Goal: Information Seeking & Learning: Learn about a topic

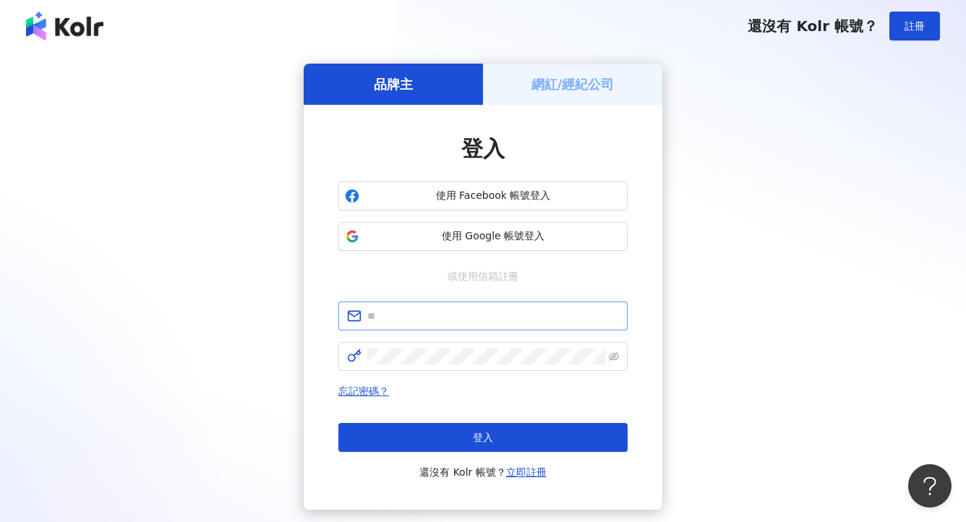
click at [452, 304] on span at bounding box center [482, 316] width 289 height 29
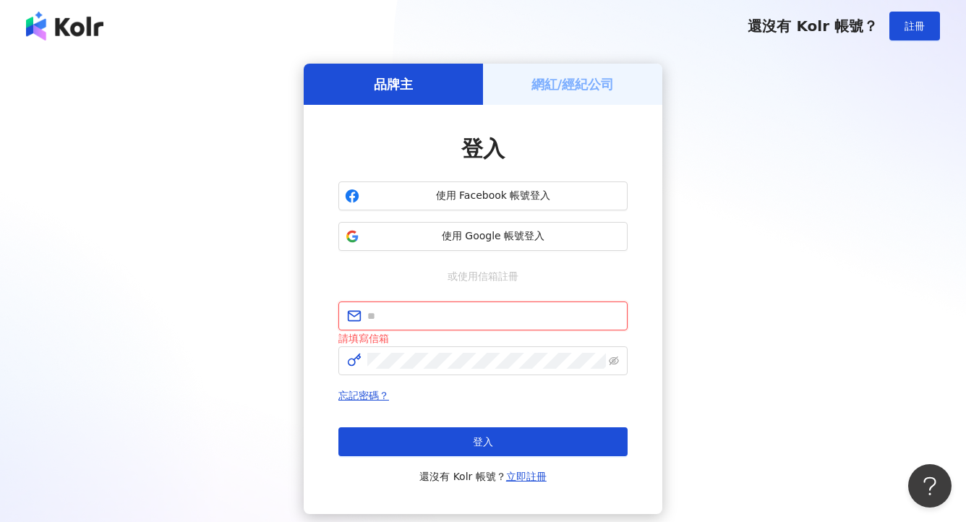
click at [452, 309] on input "text" at bounding box center [493, 316] width 252 height 16
paste input "**********"
type input "**********"
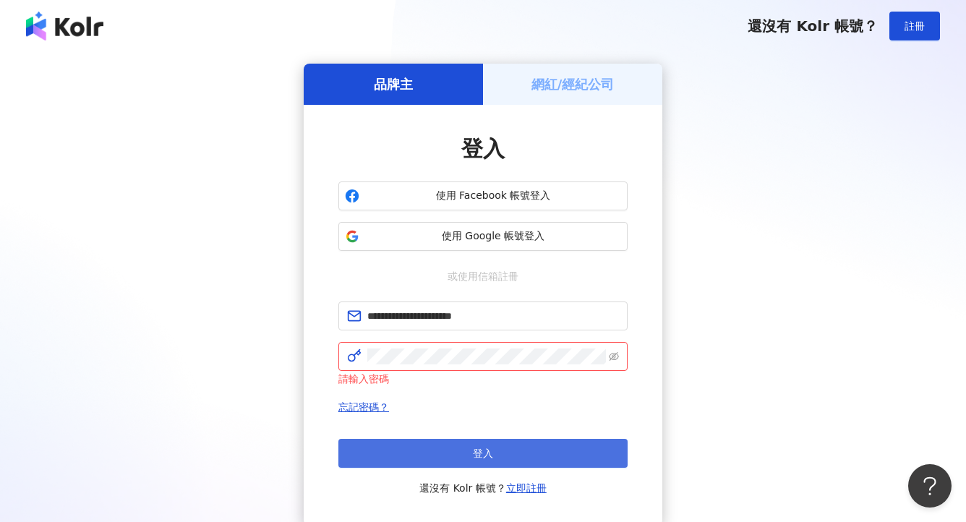
click at [453, 463] on button "登入" at bounding box center [482, 453] width 289 height 29
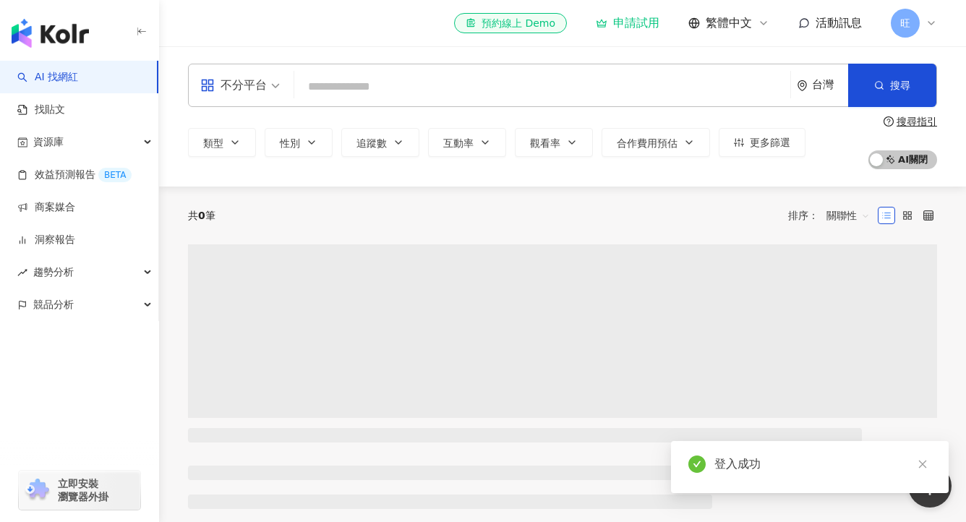
click at [723, 173] on div "不分平台 台灣 搜尋 類型 性別 追蹤數 互動率 觀看率 合作費用預估 更多篩選 搜尋指引 AI 開啟 AI 關閉" at bounding box center [562, 116] width 807 height 140
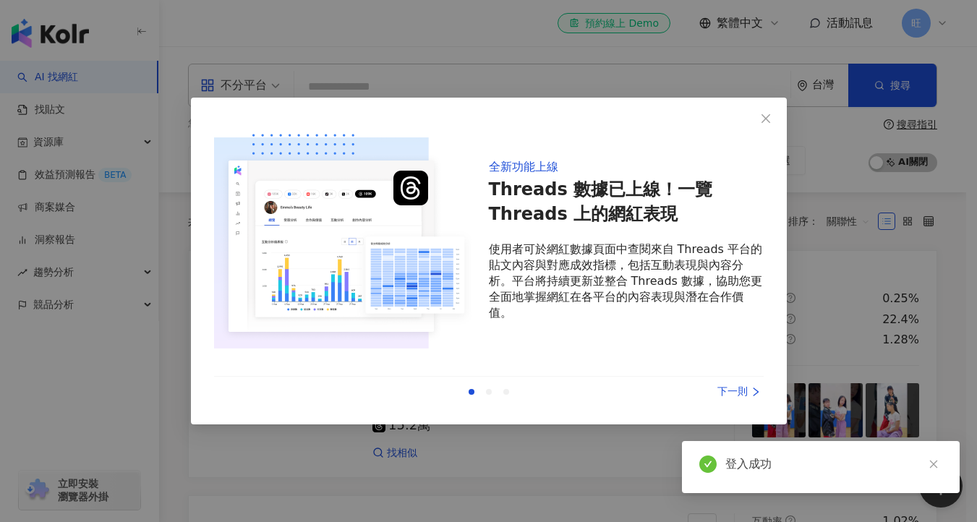
click at [775, 202] on div "全新功能上線 Threads 數據已上線！一覽 Threads 上的網紅表現 使用者可於網紅數據頁面中查閱來自 Threads 平台的貼文內容與對應成效指標，…" at bounding box center [489, 261] width 596 height 327
click at [765, 119] on icon "close" at bounding box center [765, 118] width 9 height 9
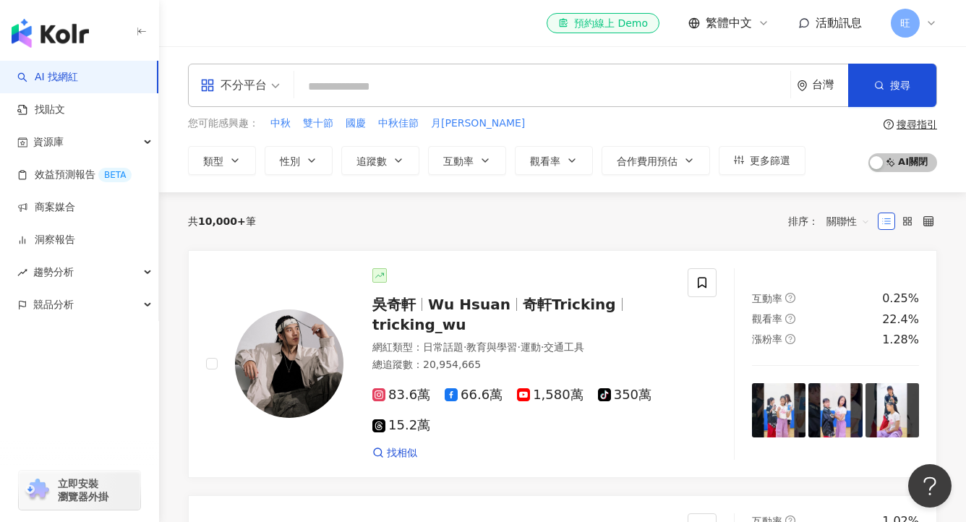
click at [365, 85] on input "search" at bounding box center [542, 86] width 484 height 27
click at [910, 22] on span "旺" at bounding box center [905, 23] width 29 height 29
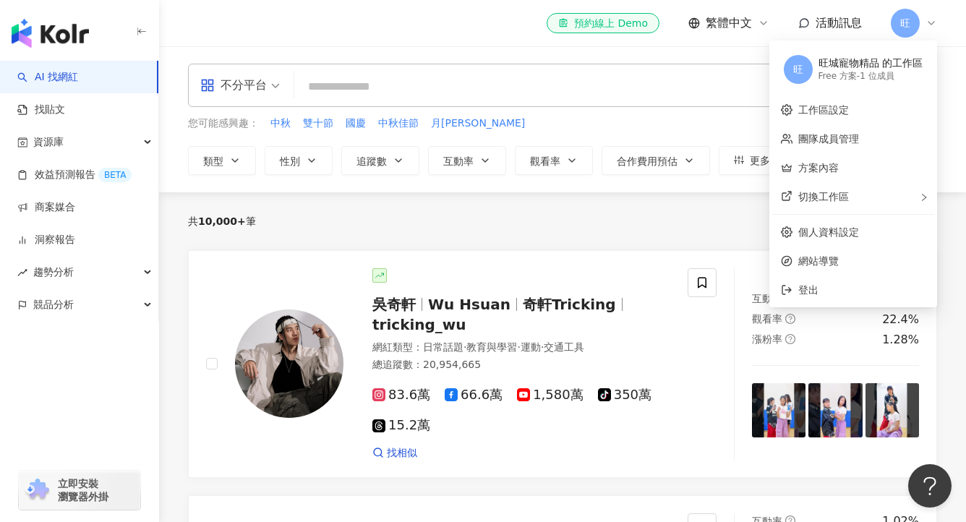
click at [835, 78] on div "Free 方案 - 1 位成員" at bounding box center [870, 76] width 104 height 12
click at [779, 66] on div "旺 旺城寵物精品 的工作區 Free 方案 - 1 位成員" at bounding box center [853, 69] width 162 height 52
click at [794, 66] on span "旺" at bounding box center [798, 69] width 10 height 16
click at [824, 145] on link "團隊成員管理" at bounding box center [828, 139] width 61 height 12
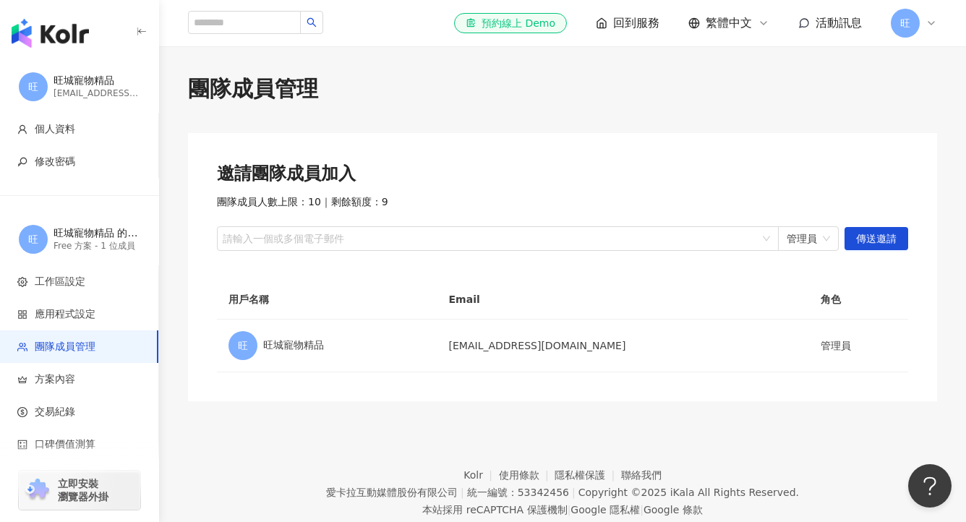
scroll to position [3, 0]
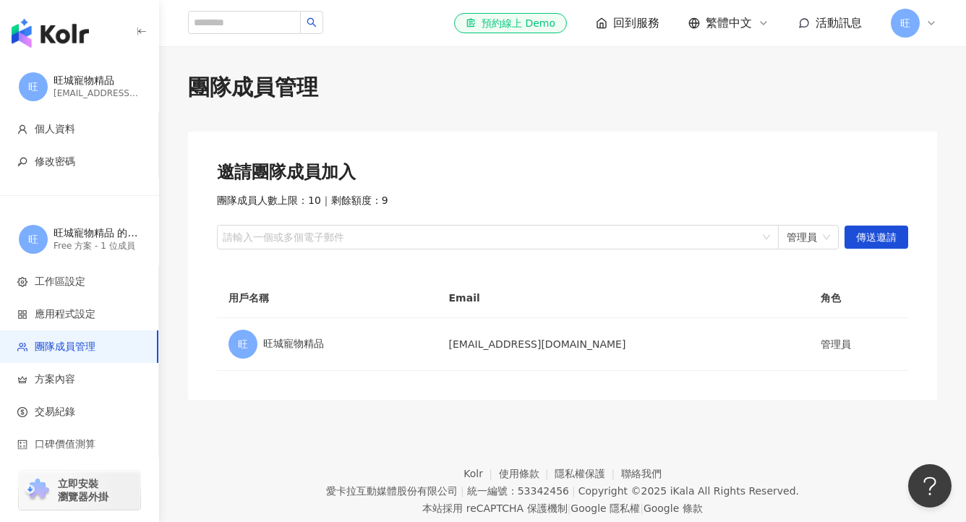
click at [895, 30] on span "旺" at bounding box center [905, 23] width 29 height 29
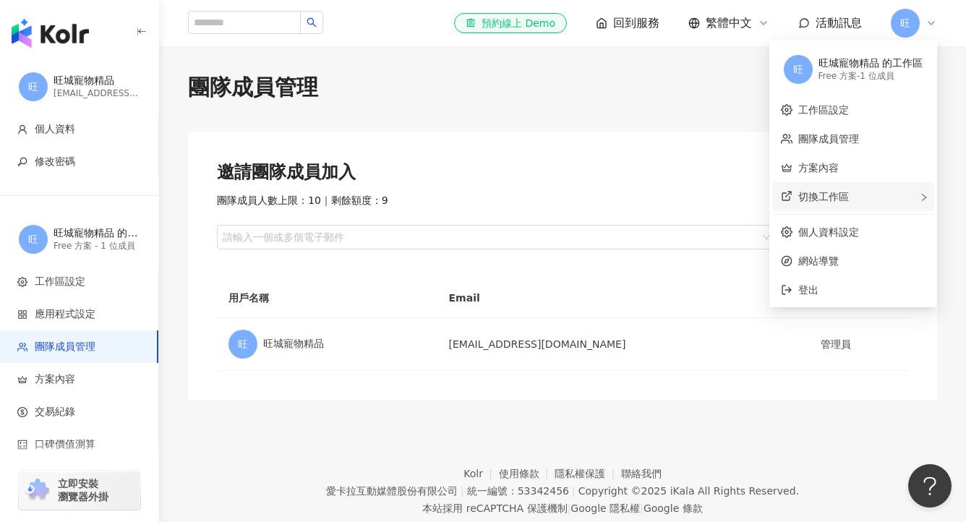
click at [838, 194] on span "切換工作區" at bounding box center [823, 197] width 51 height 12
click at [820, 76] on div "Free 方案 - 1 位成員" at bounding box center [870, 76] width 104 height 12
click at [841, 113] on link "工作區設定" at bounding box center [823, 110] width 51 height 12
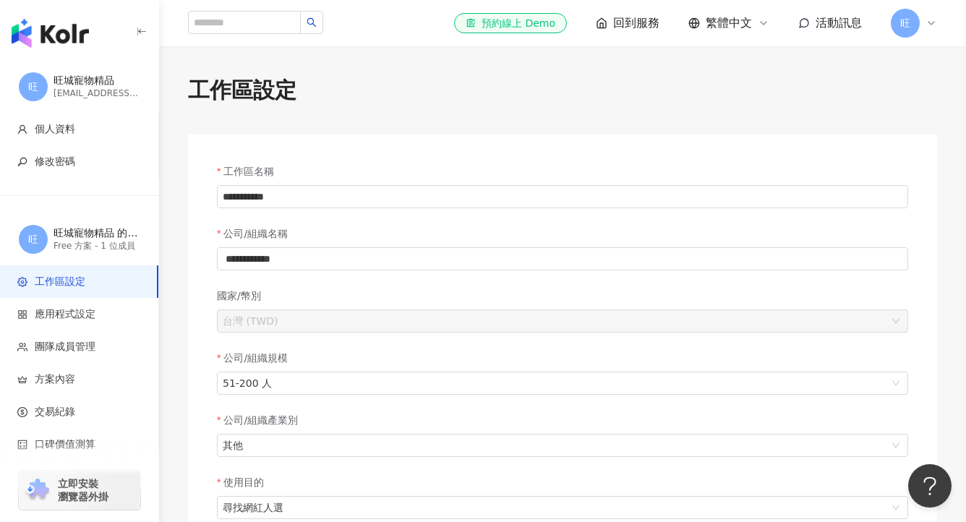
click at [903, 30] on span "旺" at bounding box center [905, 23] width 10 height 16
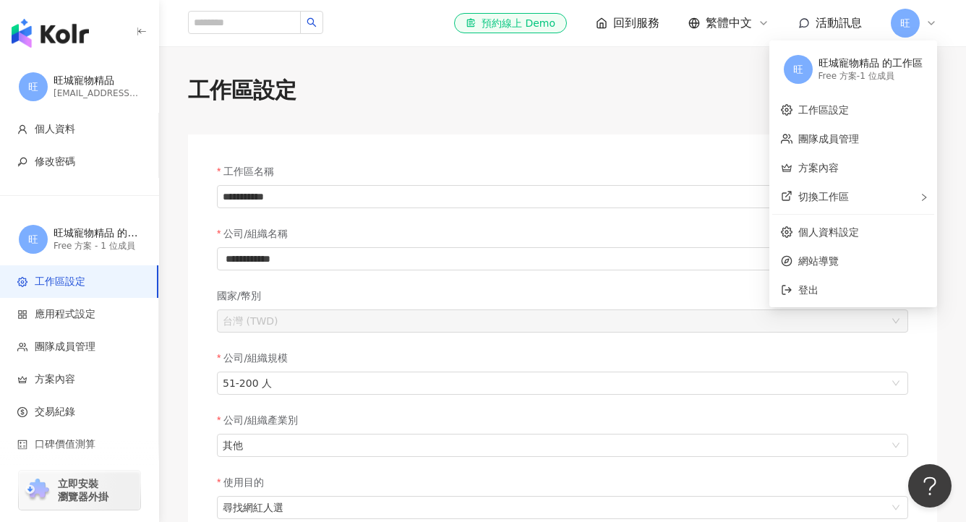
click at [845, 78] on div "Free 方案 - 1 位成員" at bounding box center [870, 76] width 104 height 12
click at [810, 71] on span "旺" at bounding box center [798, 69] width 29 height 29
click at [87, 239] on div "旺城寵物精品 的工作區" at bounding box center [97, 233] width 87 height 14
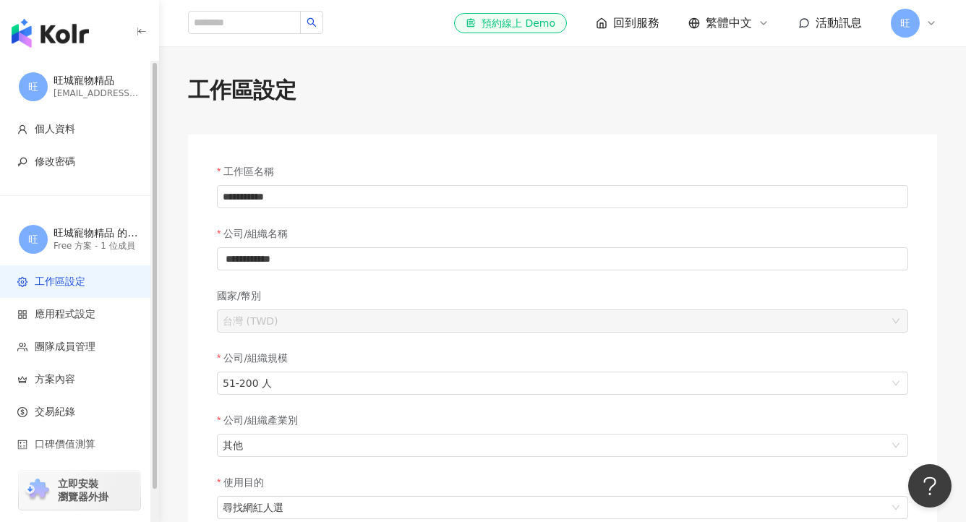
click at [33, 232] on span "旺" at bounding box center [33, 239] width 10 height 16
click at [80, 53] on div "button" at bounding box center [79, 30] width 159 height 61
click at [76, 77] on div "旺城寵物精品" at bounding box center [97, 81] width 87 height 14
click at [37, 90] on span "旺" at bounding box center [33, 87] width 10 height 16
click at [66, 27] on img "button" at bounding box center [50, 33] width 77 height 29
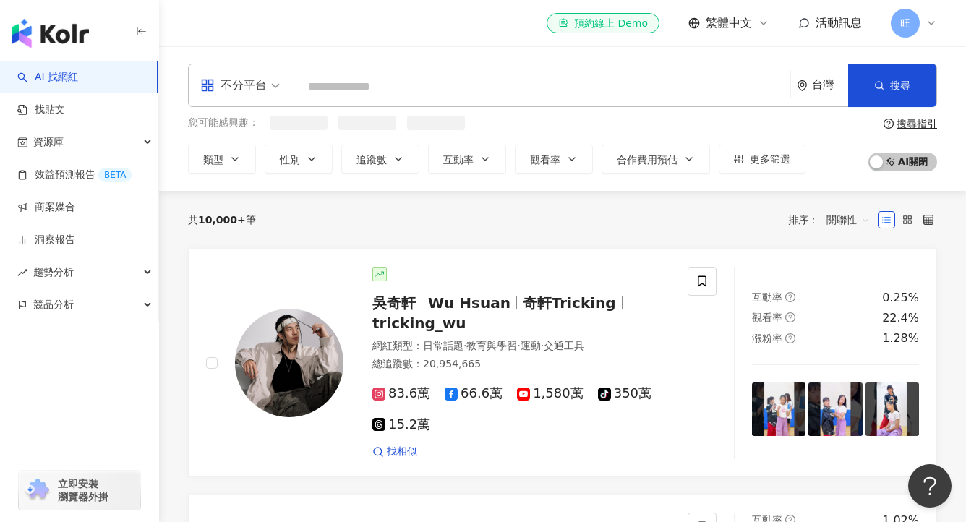
click at [484, 87] on input "search" at bounding box center [542, 86] width 484 height 27
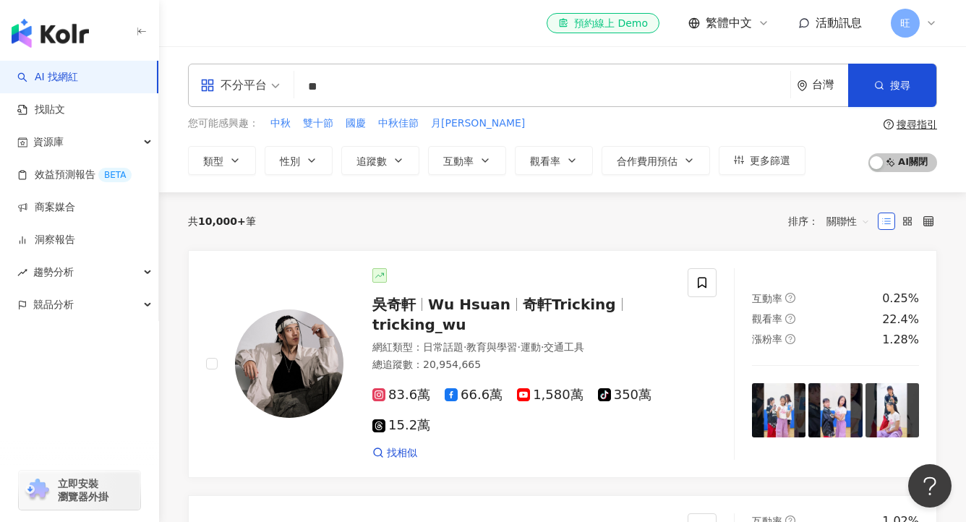
type input "*"
type input "**"
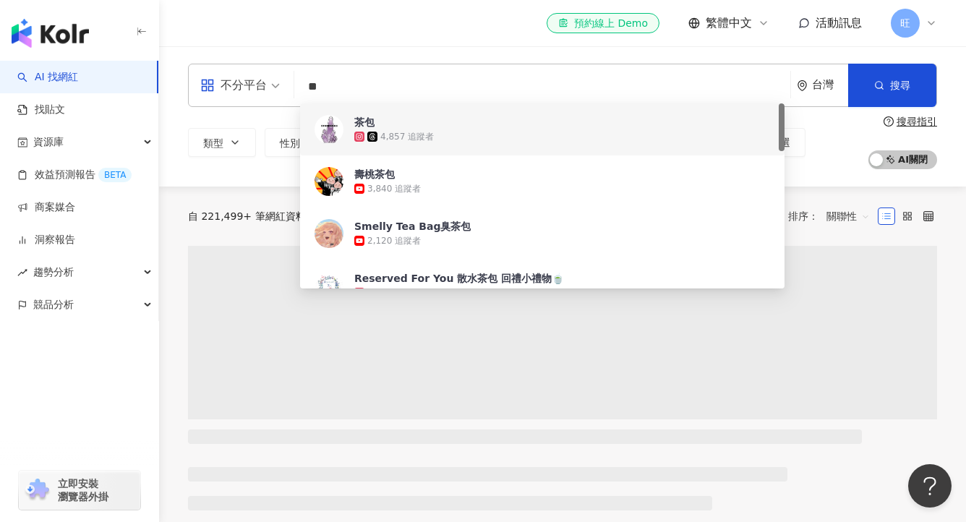
click at [414, 31] on div "el-icon-cs 預約線上 Demo 繁體中文 活動訊息 旺" at bounding box center [562, 23] width 749 height 46
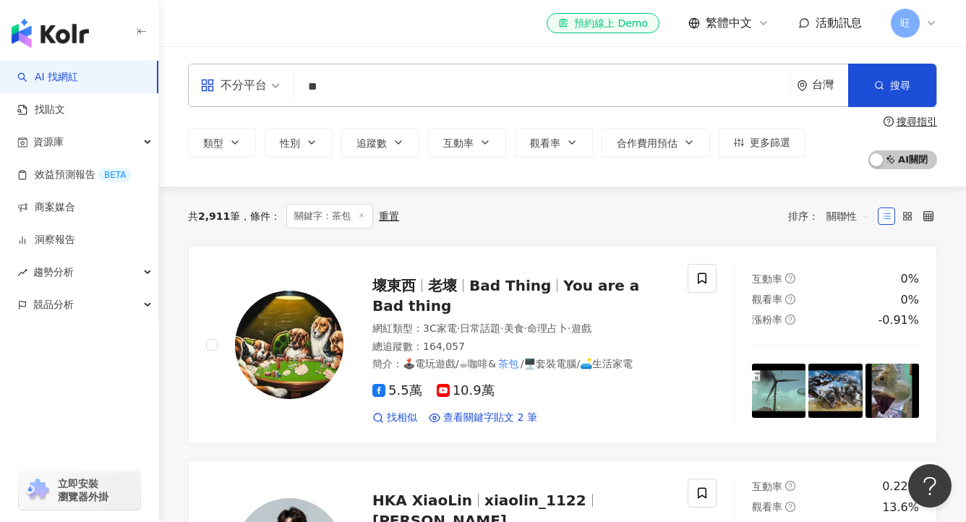
click at [401, 157] on div "類型 性別 追蹤數 互動率 觀看率 合作費用預估 更多篩選 搜尋指引 AI 開啟 AI 關閉" at bounding box center [562, 143] width 749 height 54
click at [399, 147] on icon "button" at bounding box center [399, 143] width 12 height 12
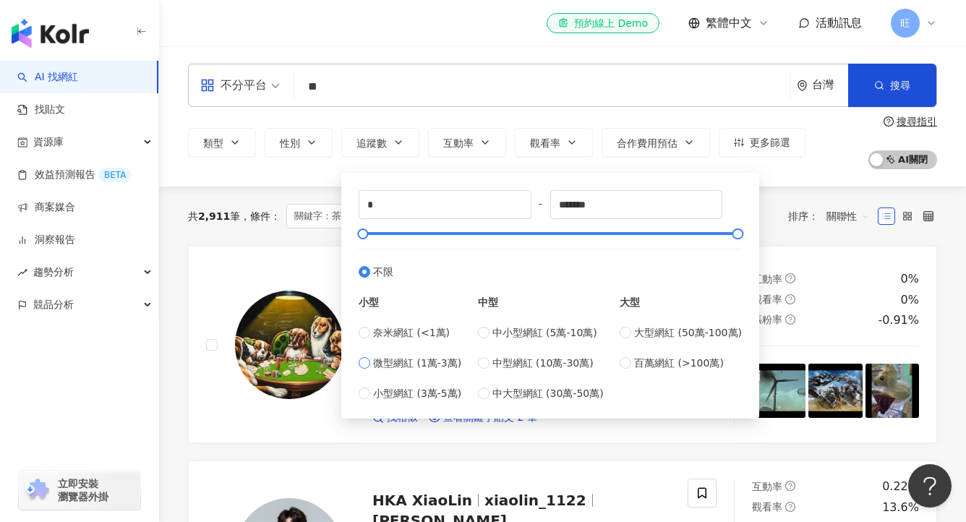
click at [416, 360] on span "微型網紅 (1萬-3萬)" at bounding box center [417, 363] width 88 height 16
type input "*****"
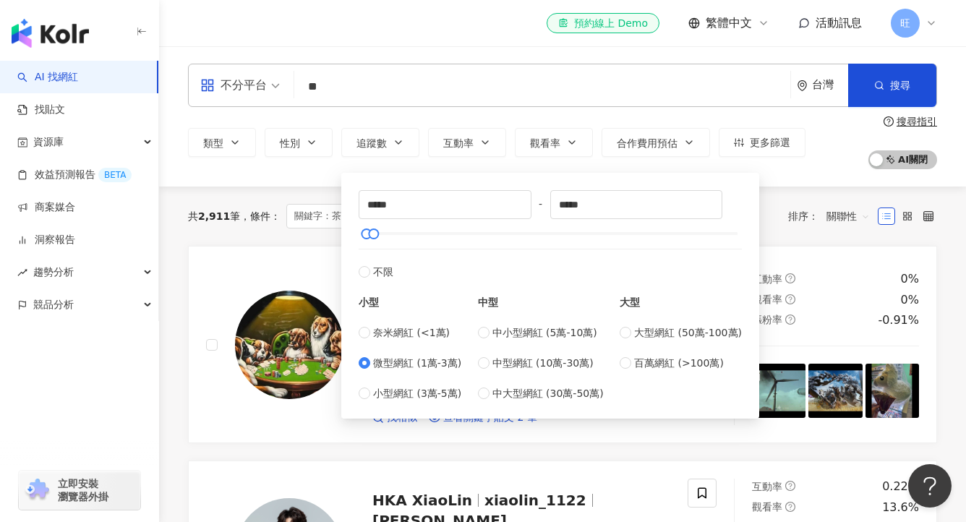
click at [316, 200] on div "共 2,911 筆 條件 ： 關鍵字：茶包 重置 排序： 關聯性" at bounding box center [562, 216] width 749 height 59
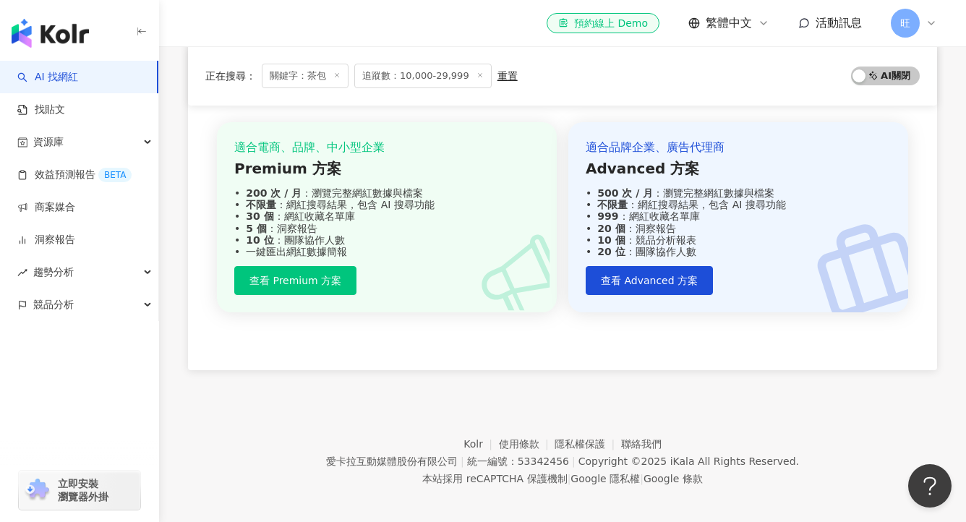
scroll to position [1149, 0]
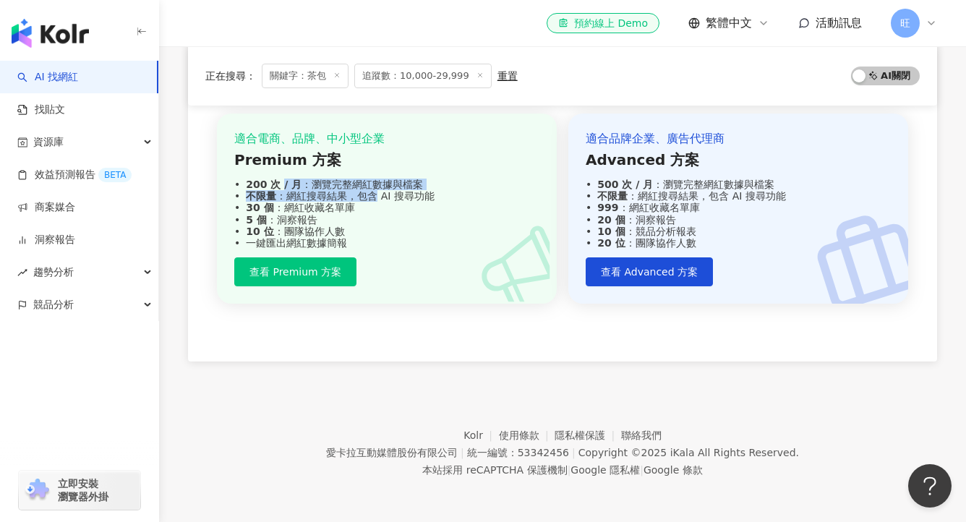
drag, startPoint x: 273, startPoint y: 184, endPoint x: 378, endPoint y: 199, distance: 106.6
click at [377, 199] on div "適合電商、品牌、中小型企業 Premium 方案 200 次 / 月 ：瀏覽完整網紅數據與檔案 不限量 ：網紅搜尋結果，包含 AI 搜尋功能 30 個 ：網紅…" at bounding box center [386, 190] width 305 height 118
click at [378, 199] on div "不限量 ：網紅搜尋結果，包含 AI 搜尋功能" at bounding box center [386, 196] width 305 height 12
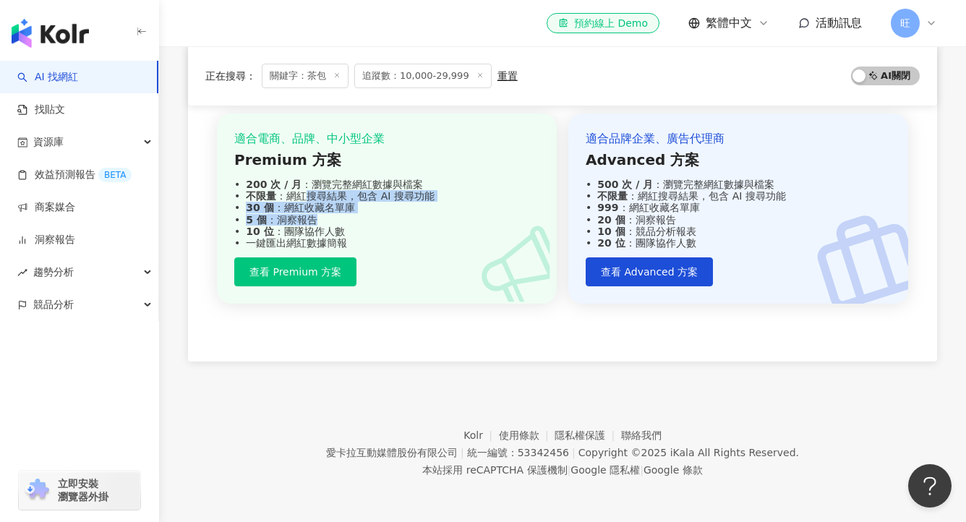
drag, startPoint x: 309, startPoint y: 194, endPoint x: 419, endPoint y: 217, distance: 112.2
click at [419, 217] on div "適合電商、品牌、中小型企業 Premium 方案 200 次 / 月 ：瀏覽完整網紅數據與檔案 不限量 ：網紅搜尋結果，包含 AI 搜尋功能 30 個 ：網紅…" at bounding box center [386, 190] width 305 height 118
click at [419, 217] on div "5 個 ：洞察報告" at bounding box center [386, 220] width 305 height 12
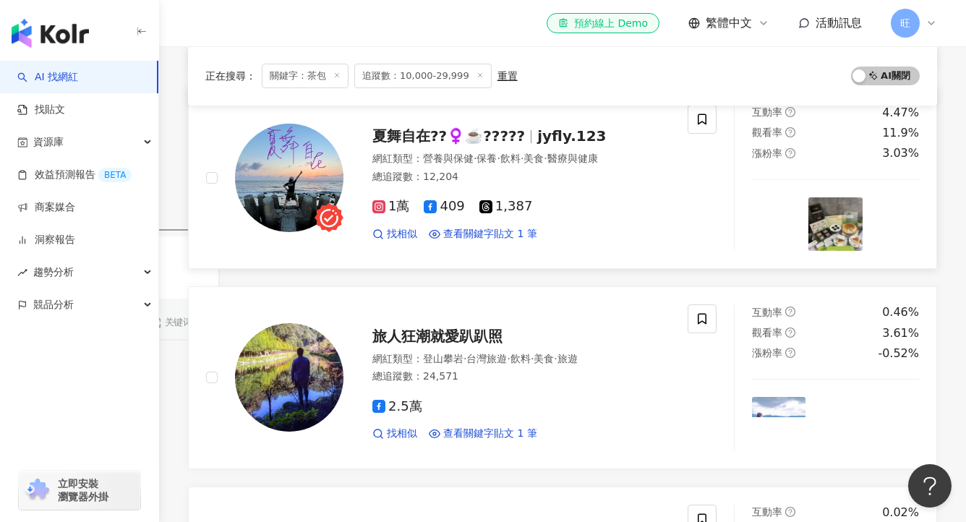
scroll to position [0, 0]
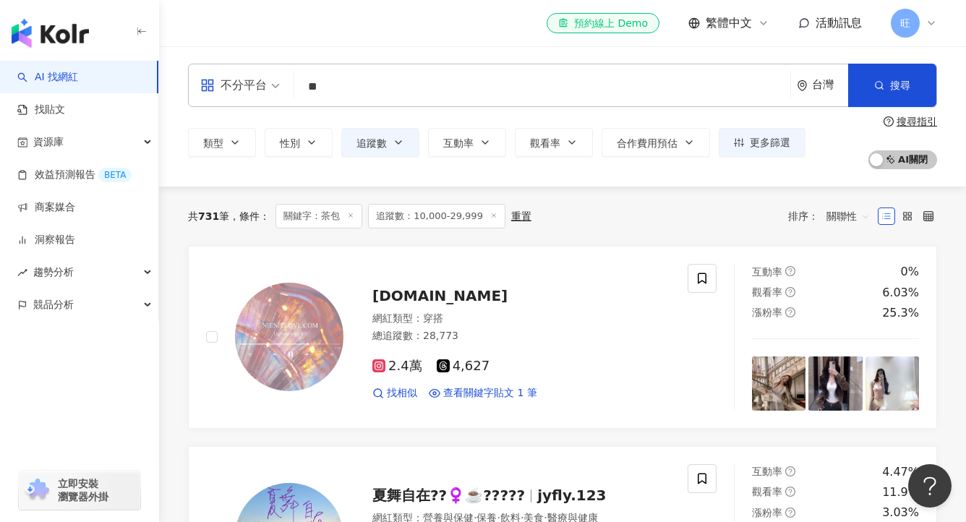
click at [377, 97] on input "**" at bounding box center [542, 86] width 484 height 27
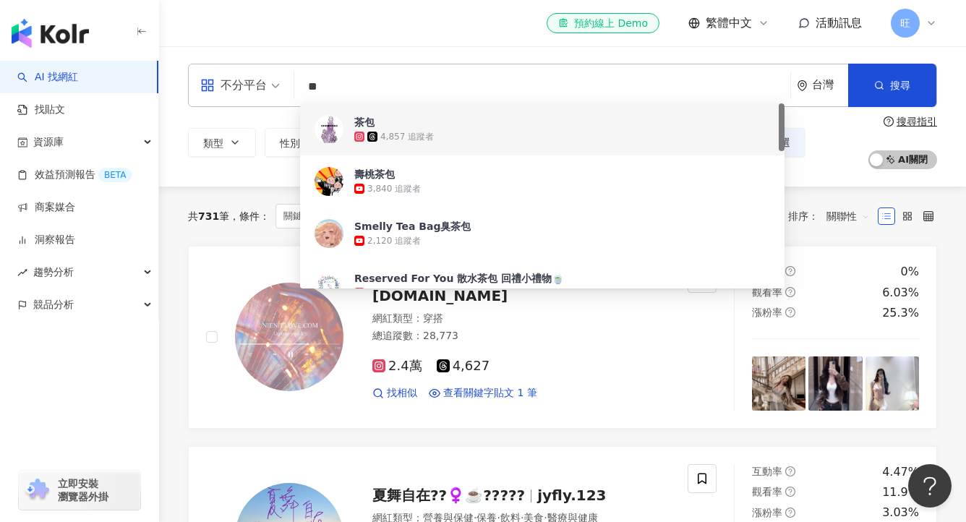
type input "*"
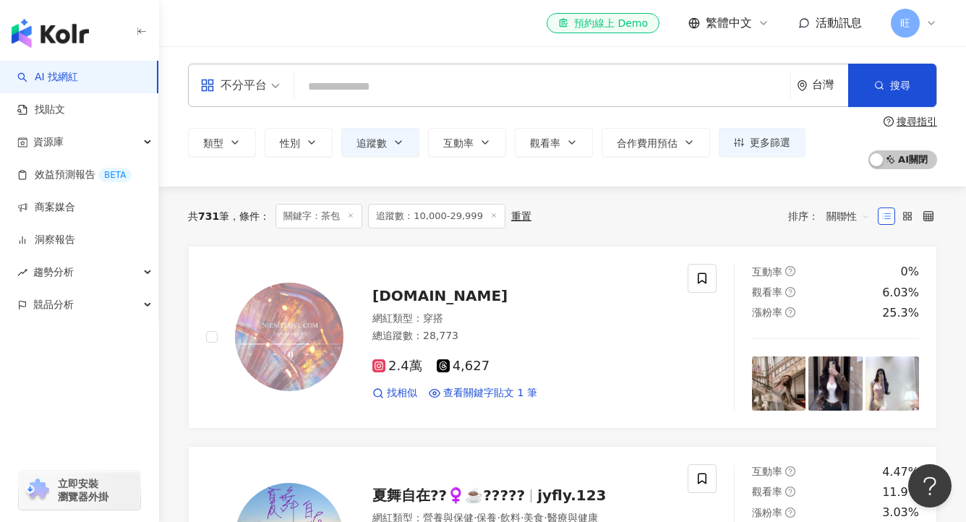
type input "*"
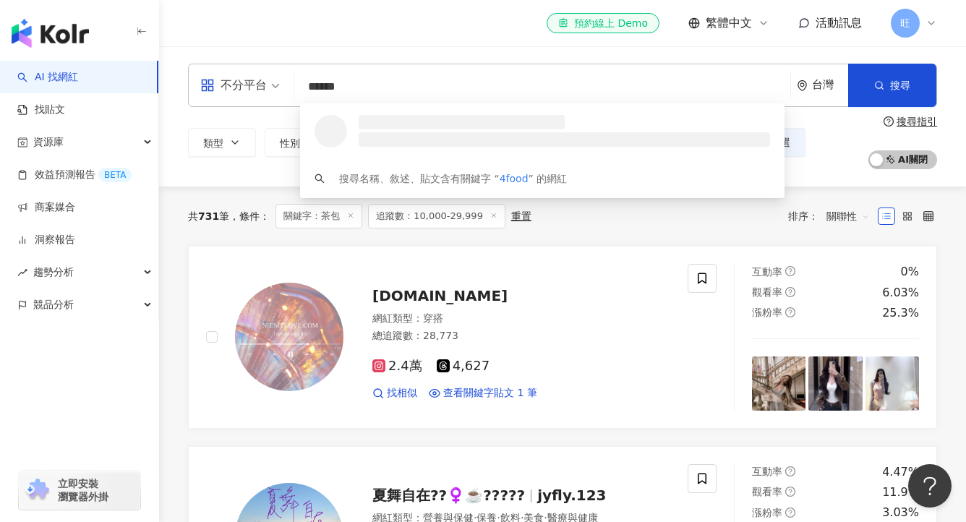
type input "*******"
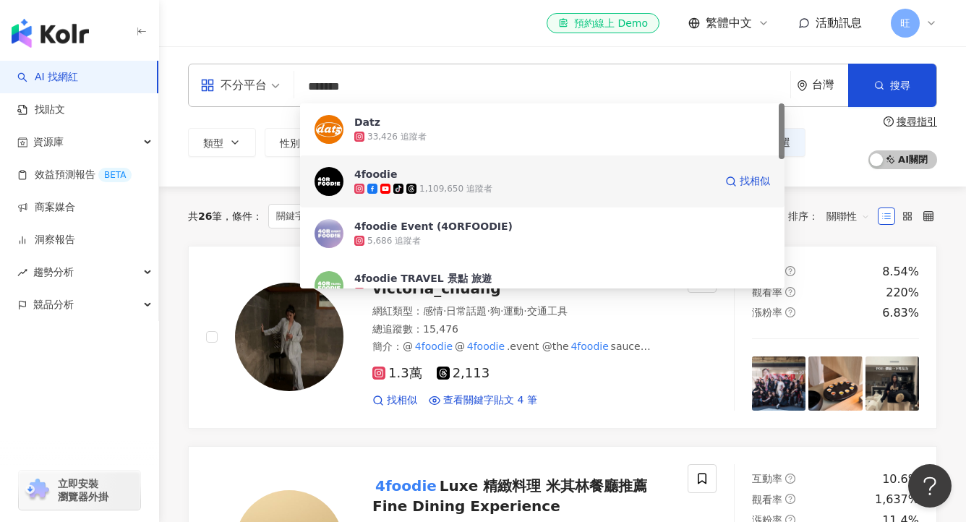
click at [558, 184] on div "tiktok-icon 1,109,650 追蹤者" at bounding box center [534, 188] width 360 height 14
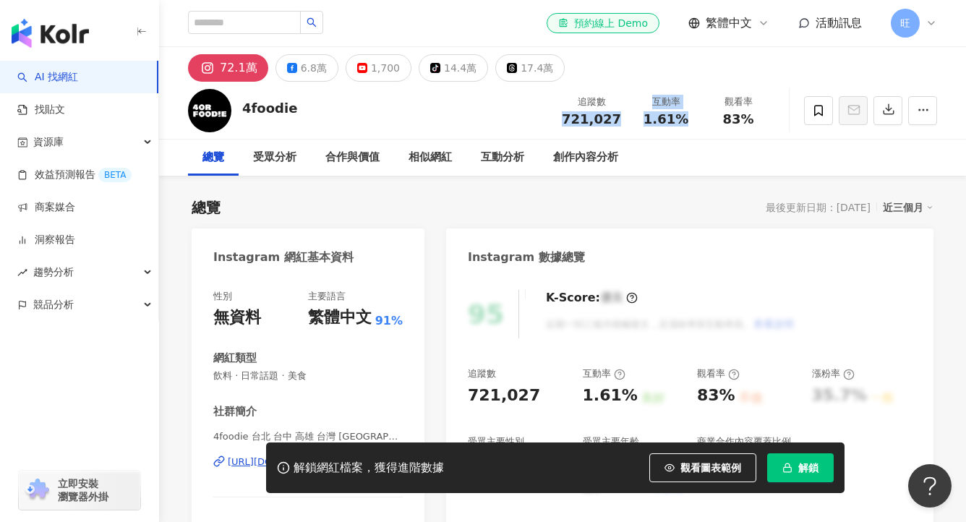
drag, startPoint x: 563, startPoint y: 115, endPoint x: 690, endPoint y: 124, distance: 127.6
click at [682, 124] on div "追蹤數 721,027 互動率 1.61% 觀看率 83%" at bounding box center [663, 110] width 221 height 43
click at [698, 124] on div "互動率 1.61%" at bounding box center [666, 110] width 72 height 31
drag, startPoint x: 660, startPoint y: 112, endPoint x: 730, endPoint y: 129, distance: 71.4
click at [729, 129] on div "追蹤數 721,027 互動率 1.61% 觀看率 83%" at bounding box center [663, 110] width 221 height 43
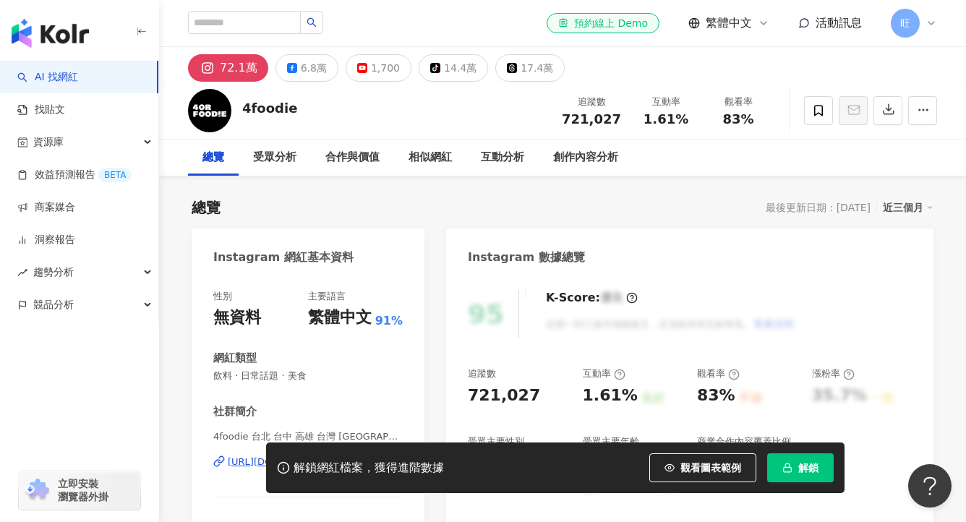
click at [730, 129] on div "追蹤數 721,027 互動率 1.61% 觀看率 83%" at bounding box center [663, 110] width 221 height 43
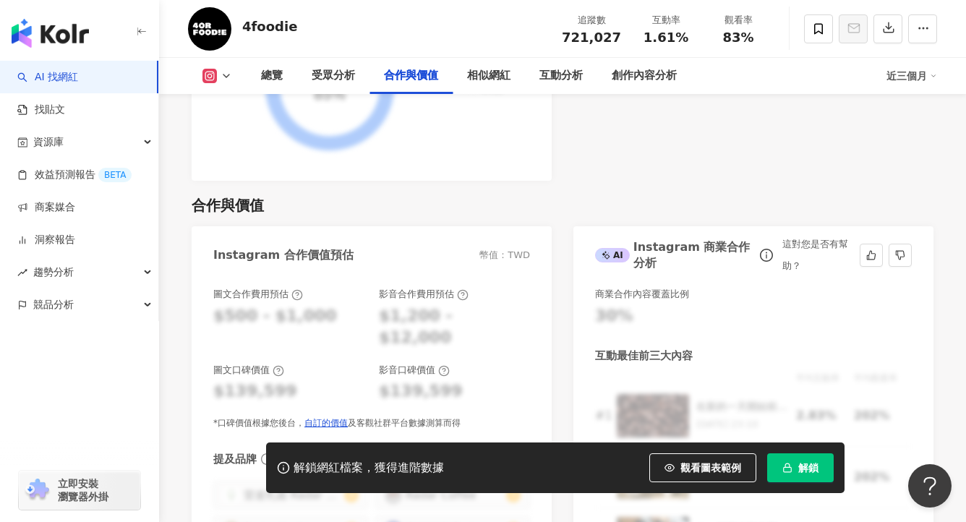
scroll to position [2038, 0]
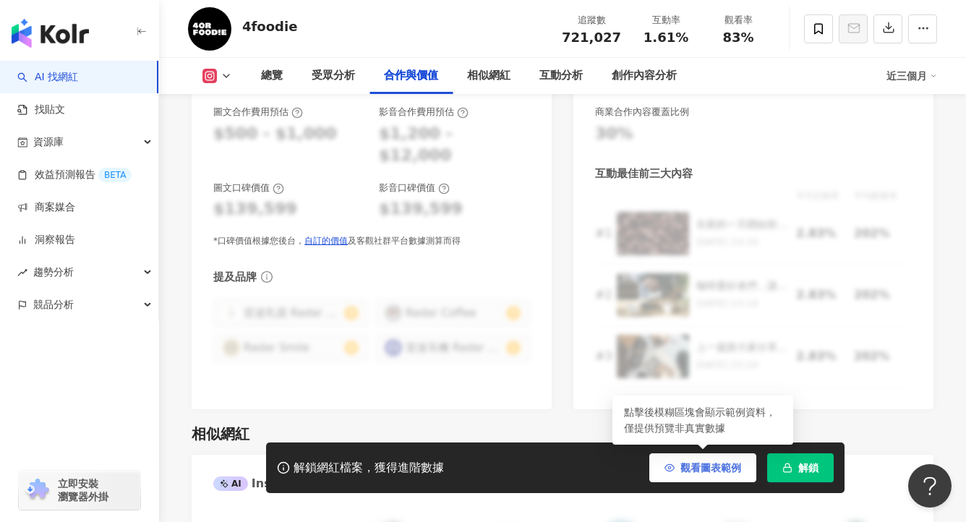
click at [713, 474] on button "觀看圖表範例" at bounding box center [702, 467] width 107 height 29
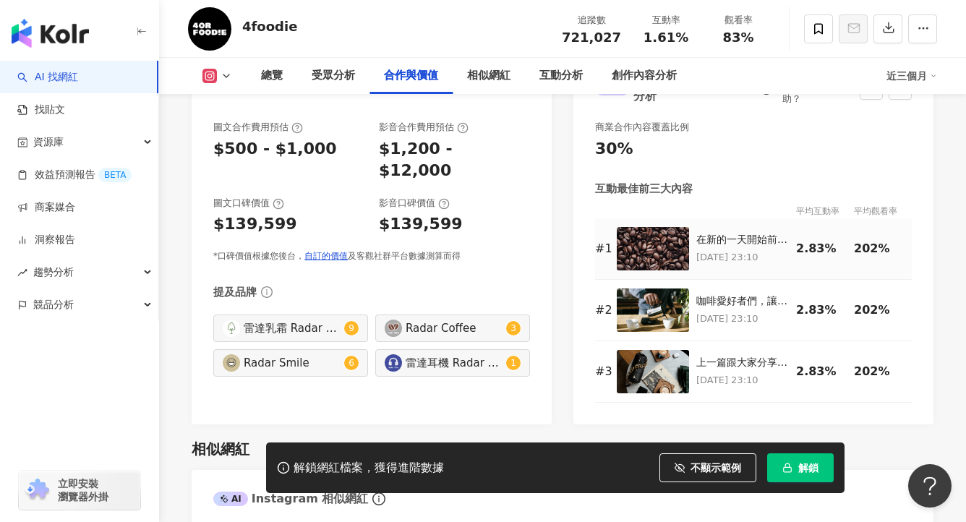
scroll to position [2016, 0]
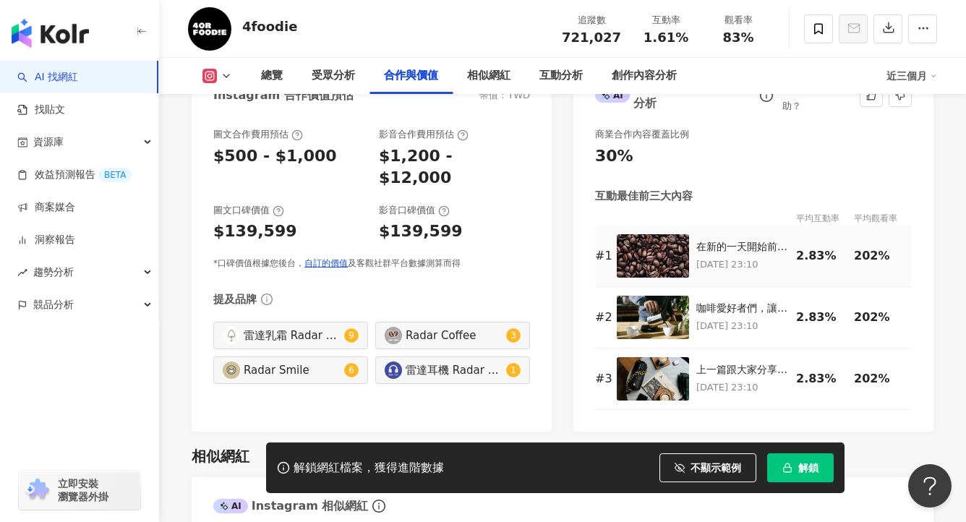
click at [750, 253] on div "在新的一天開始前，我必須跟你們分享我的秘密武器：雷達手沖咖啡組！這個組合絕對是我每天清晨的救星！🌟" at bounding box center [742, 247] width 93 height 14
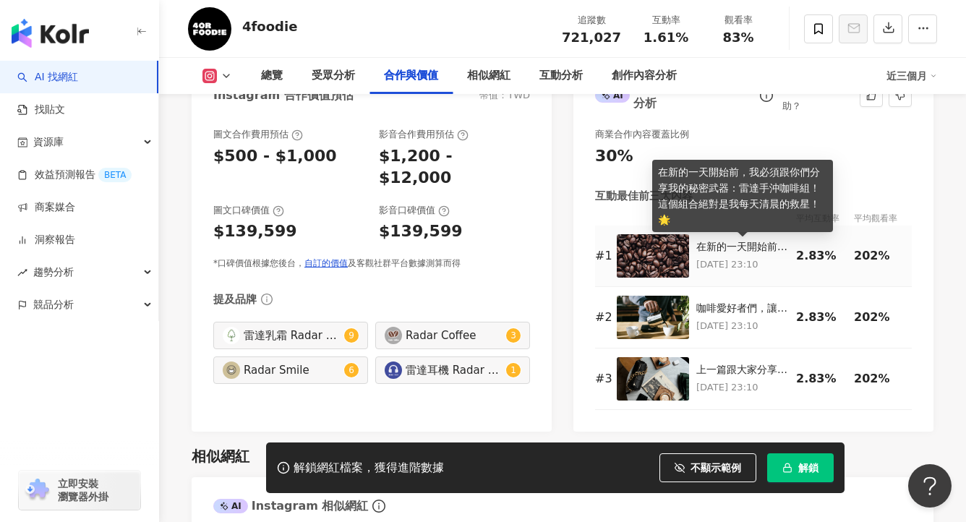
click at [655, 247] on img at bounding box center [653, 255] width 72 height 43
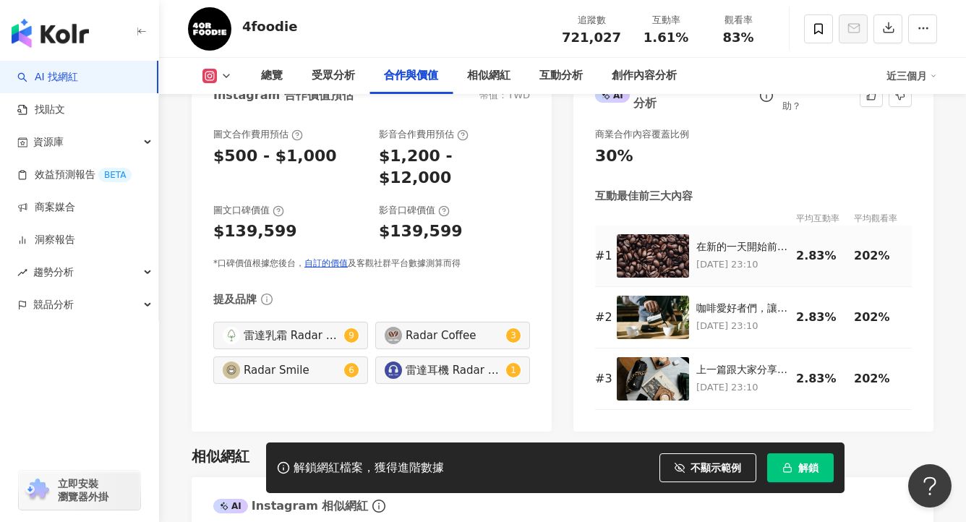
click at [665, 252] on img at bounding box center [653, 255] width 72 height 43
click at [670, 329] on img at bounding box center [653, 317] width 72 height 43
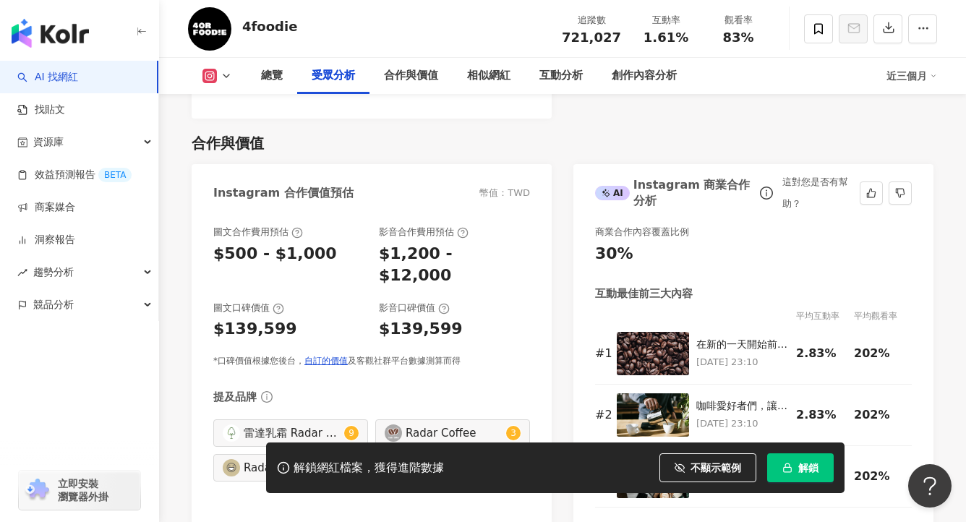
scroll to position [1975, 0]
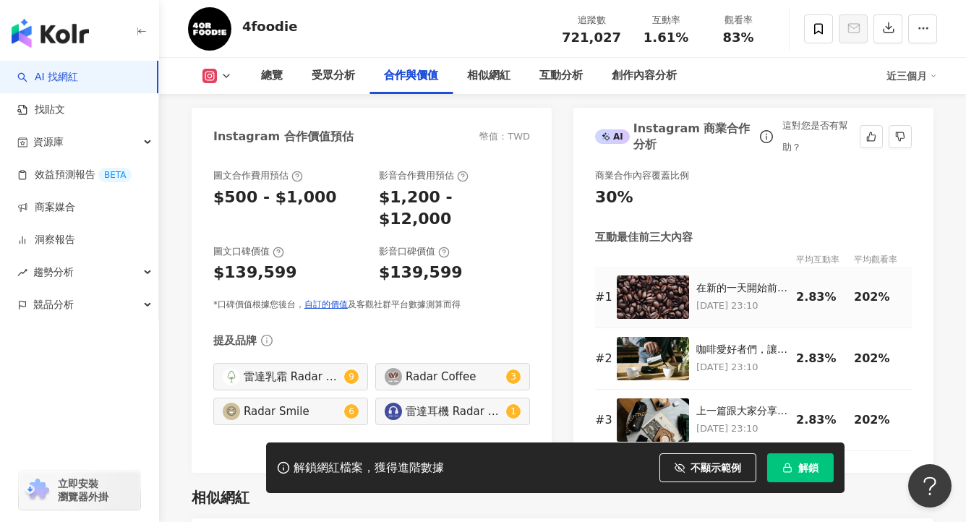
click at [644, 299] on img at bounding box center [653, 296] width 72 height 43
click at [664, 299] on img at bounding box center [653, 296] width 72 height 43
click at [748, 302] on p "2022/10/8 23:10" at bounding box center [742, 306] width 93 height 16
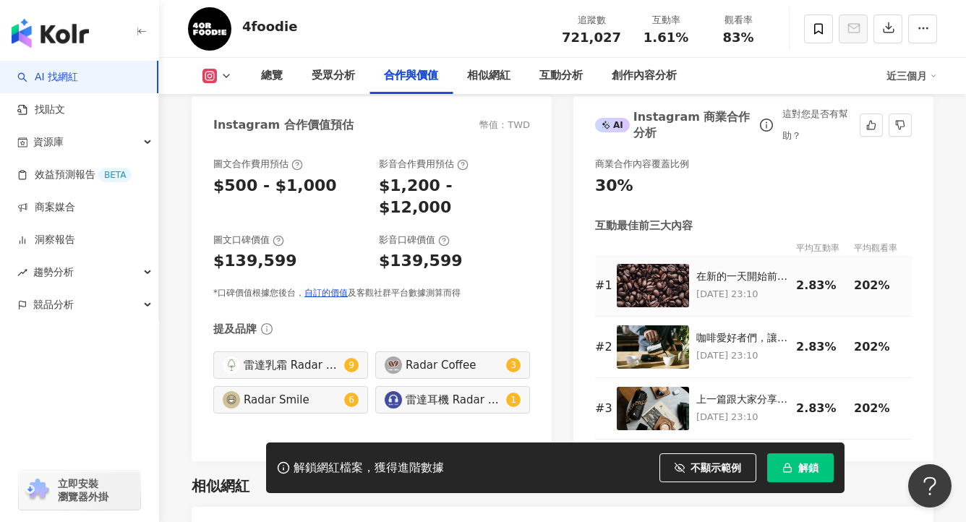
scroll to position [2080, 0]
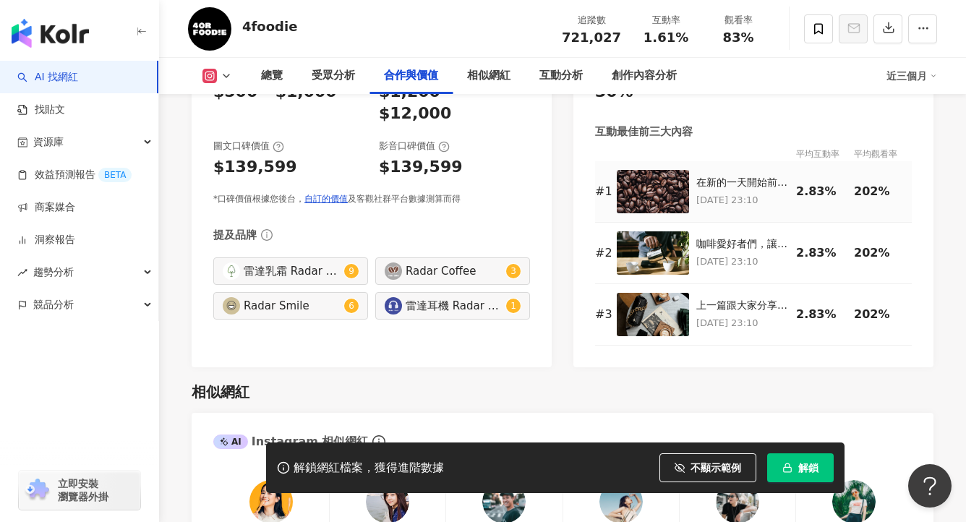
click at [667, 194] on img at bounding box center [653, 191] width 72 height 43
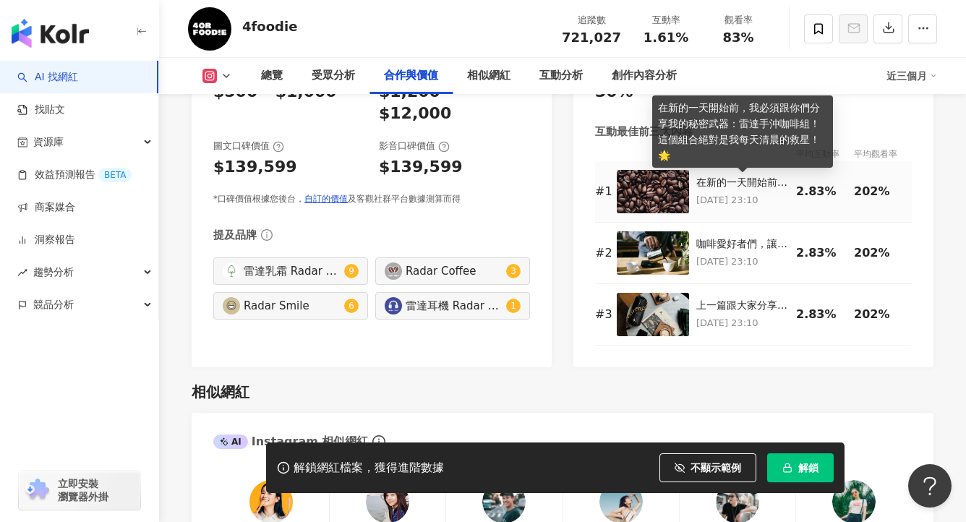
click at [734, 179] on div "在新的一天開始前，我必須跟你們分享我的秘密武器：雷達手沖咖啡組！這個組合絕對是我每天清晨的救星！🌟" at bounding box center [742, 183] width 93 height 14
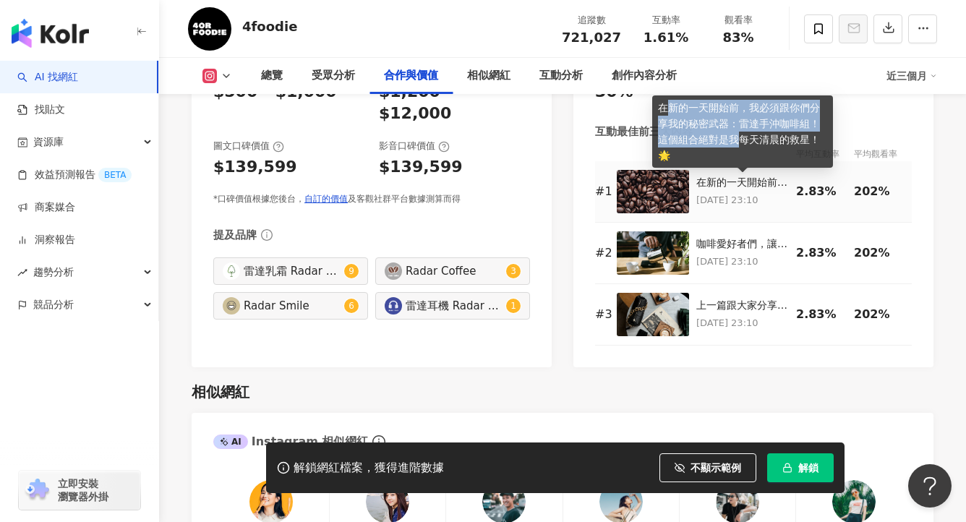
drag, startPoint x: 665, startPoint y: 109, endPoint x: 742, endPoint y: 146, distance: 85.1
click at [742, 146] on div "在新的一天開始前，我必須跟你們分享我的秘密武器：雷達手沖咖啡組！這個組合絕對是我每天清晨的救星！🌟" at bounding box center [742, 131] width 181 height 72
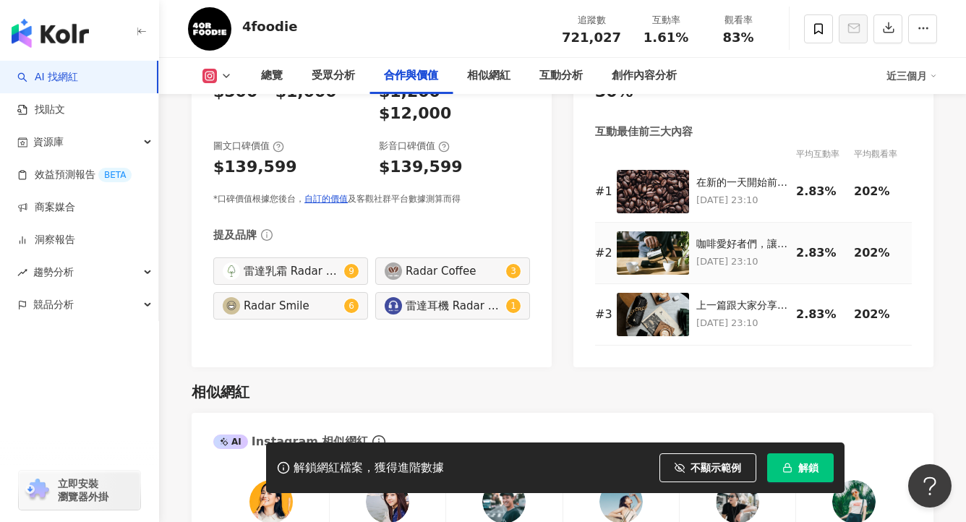
click at [731, 257] on p "2022/10/8 23:10" at bounding box center [742, 262] width 93 height 16
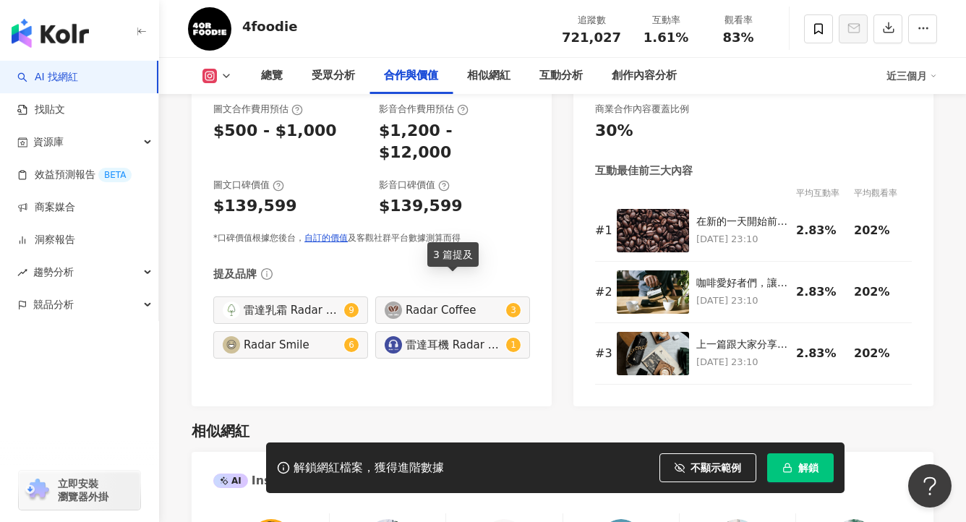
scroll to position [2000, 0]
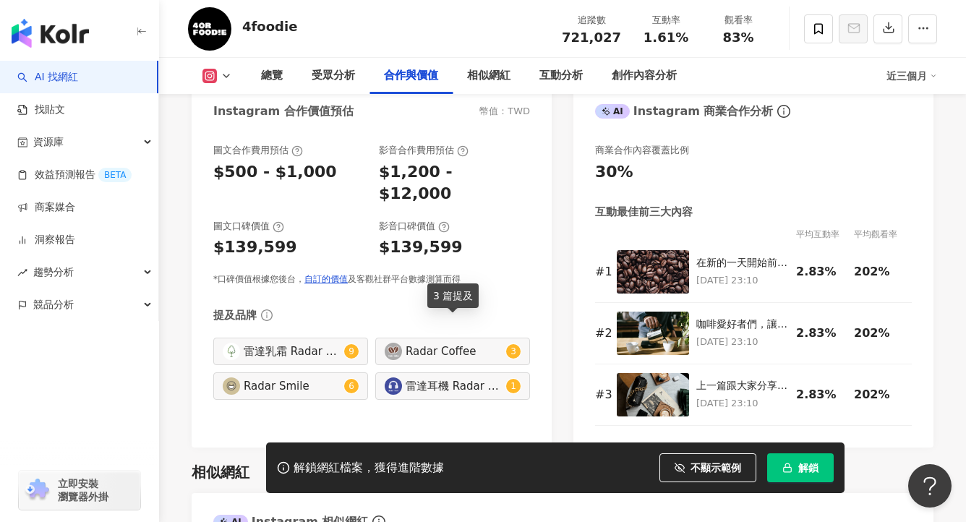
click at [441, 343] on div "Radar Coffee" at bounding box center [454, 351] width 97 height 16
click at [390, 343] on img at bounding box center [393, 351] width 17 height 17
drag, startPoint x: 468, startPoint y: 335, endPoint x: 378, endPoint y: 335, distance: 89.7
click at [390, 338] on div "Radar Coffee 3" at bounding box center [452, 351] width 155 height 27
click at [324, 343] on div "雷達乳霜 Radar Face" at bounding box center [292, 351] width 97 height 16
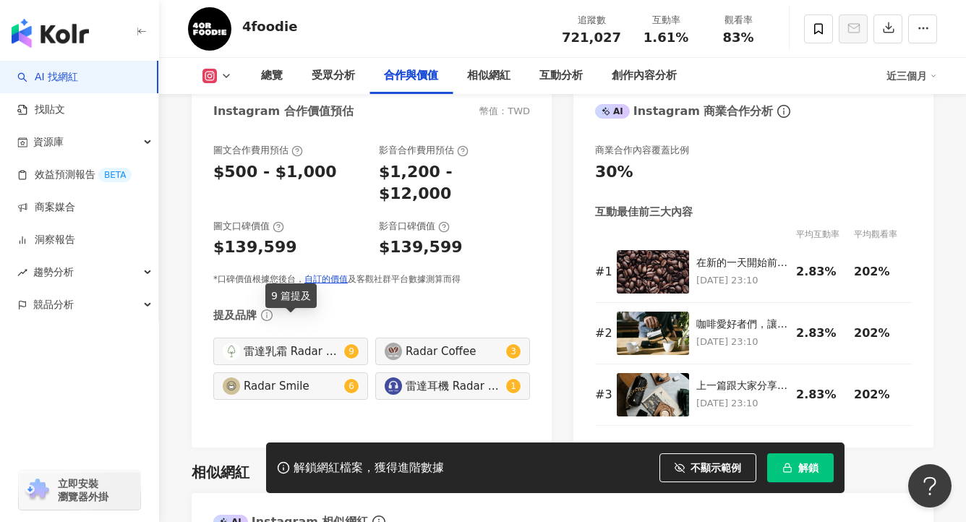
click at [360, 376] on div "Radar Smile 6" at bounding box center [290, 385] width 155 height 27
click at [452, 378] on div "雷達耳機 Radar Tech" at bounding box center [454, 386] width 97 height 16
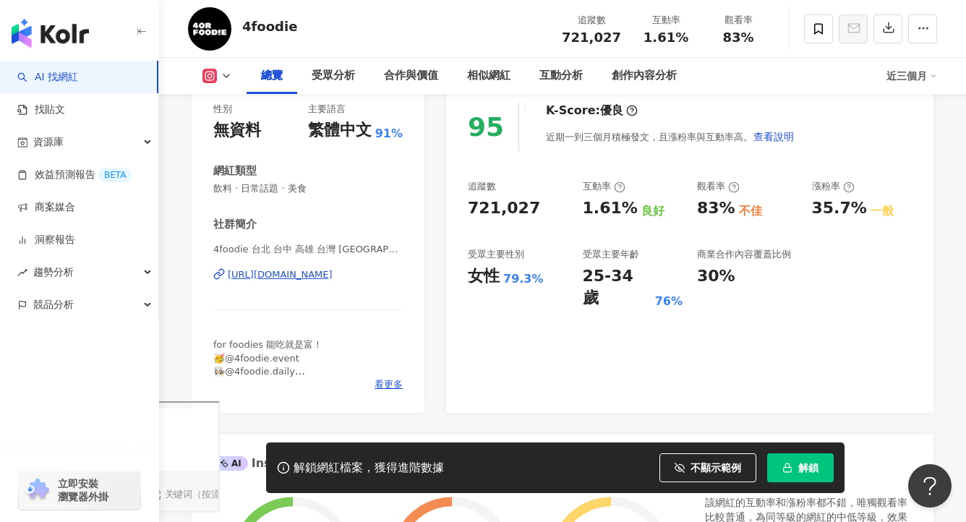
scroll to position [0, 0]
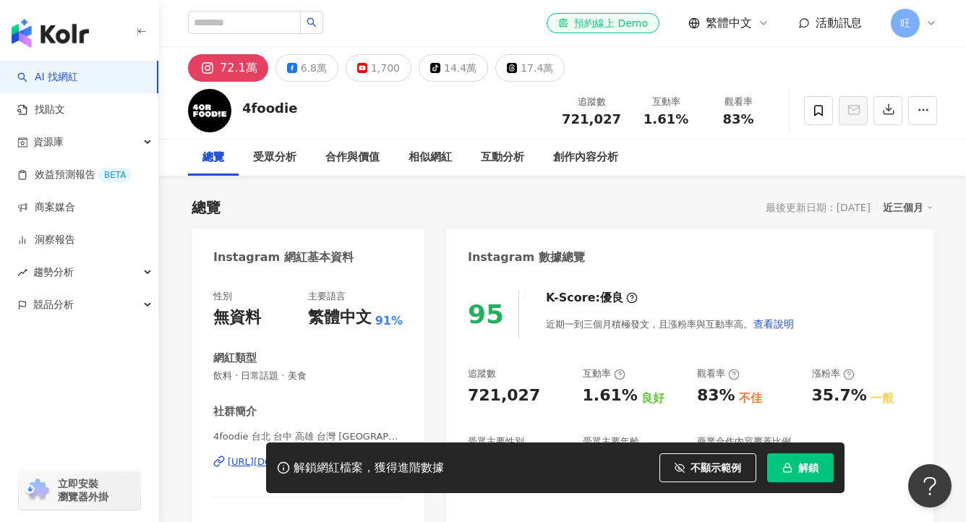
click at [78, 82] on link "AI 找網紅" at bounding box center [47, 77] width 61 height 14
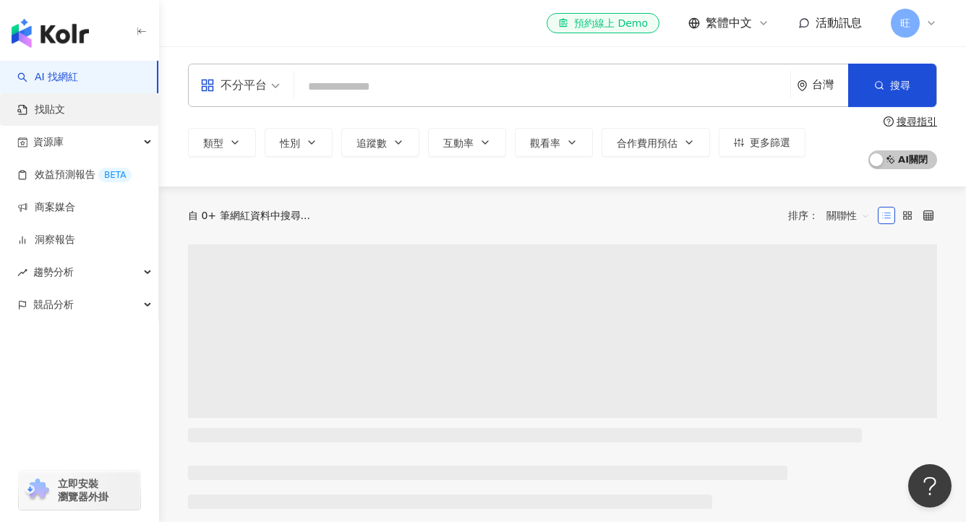
click at [65, 111] on link "找貼文" at bounding box center [41, 110] width 48 height 14
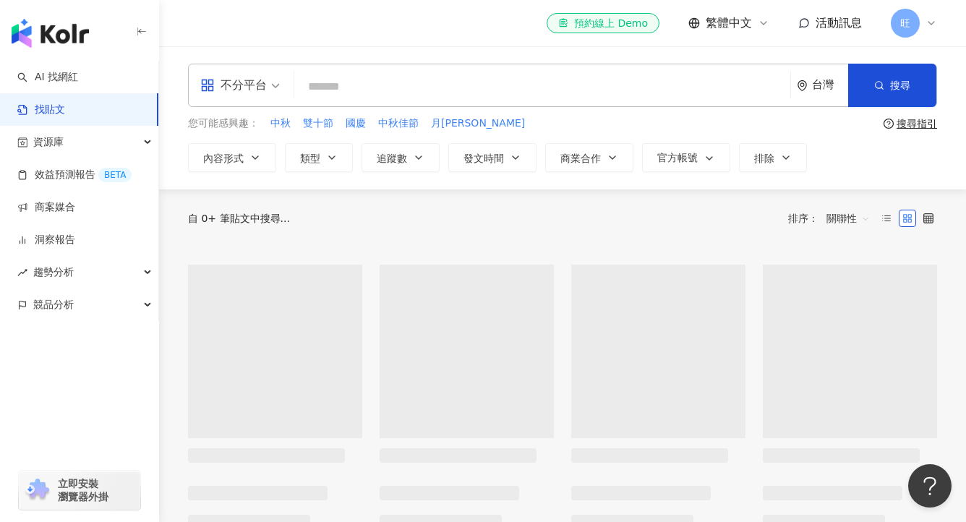
click at [440, 85] on input "search" at bounding box center [542, 86] width 484 height 31
type input "*"
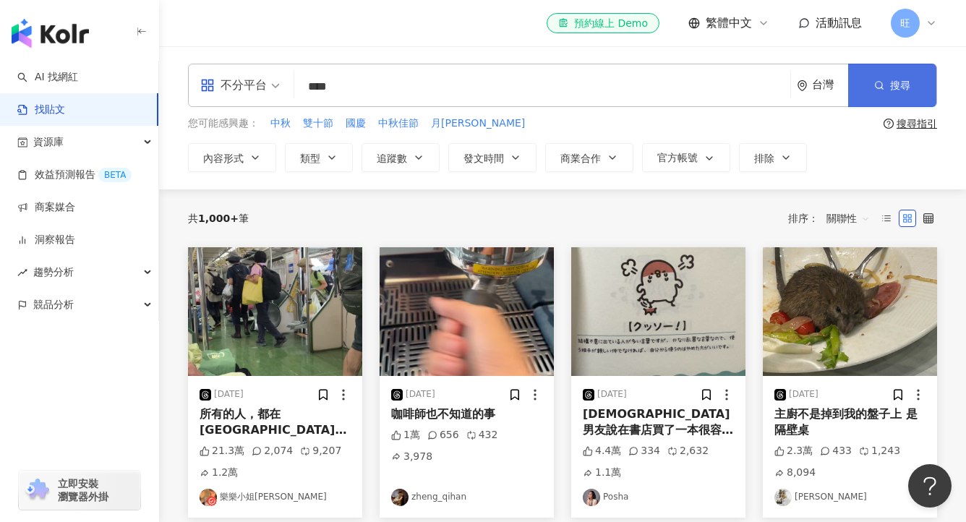
type input "****"
click at [898, 98] on button "搜尋" at bounding box center [892, 85] width 88 height 43
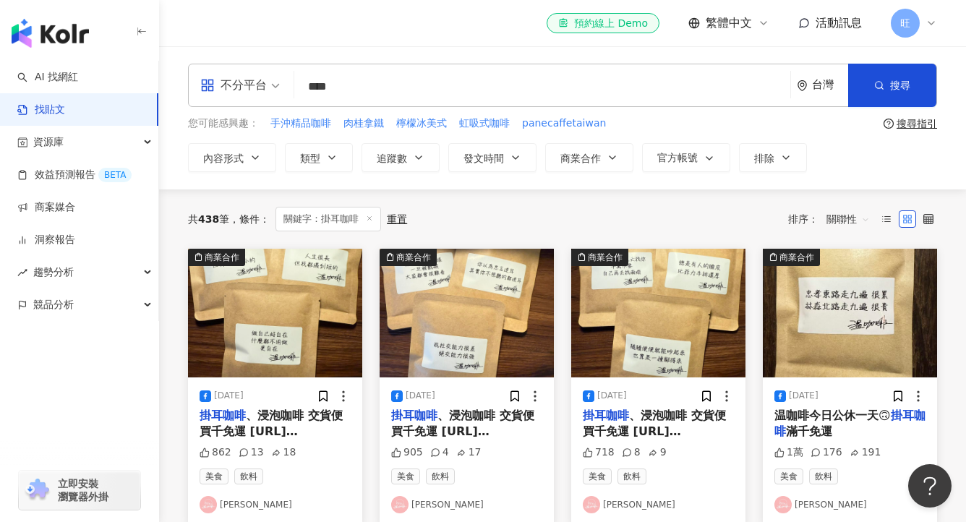
click at [372, 77] on input "****" at bounding box center [542, 86] width 484 height 31
click at [59, 72] on link "AI 找網紅" at bounding box center [47, 77] width 61 height 14
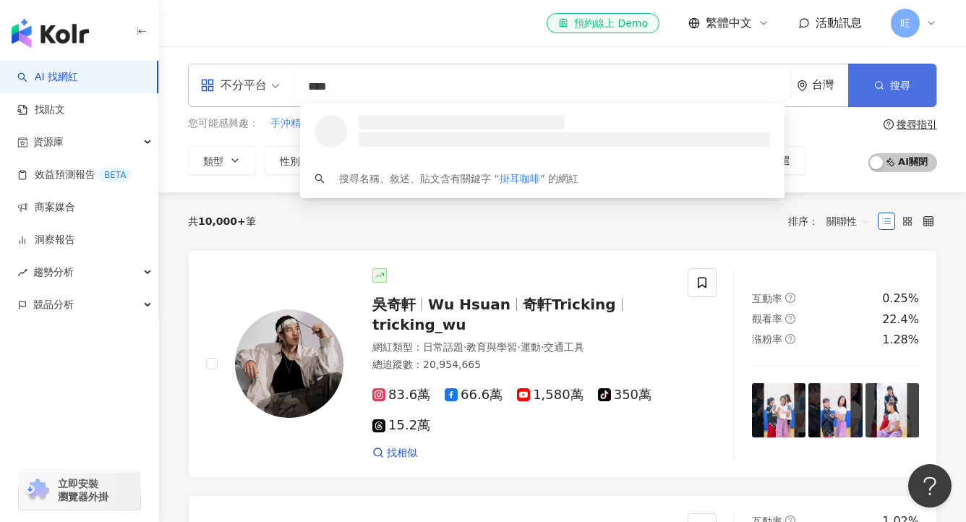
click at [885, 72] on button "搜尋" at bounding box center [892, 85] width 88 height 43
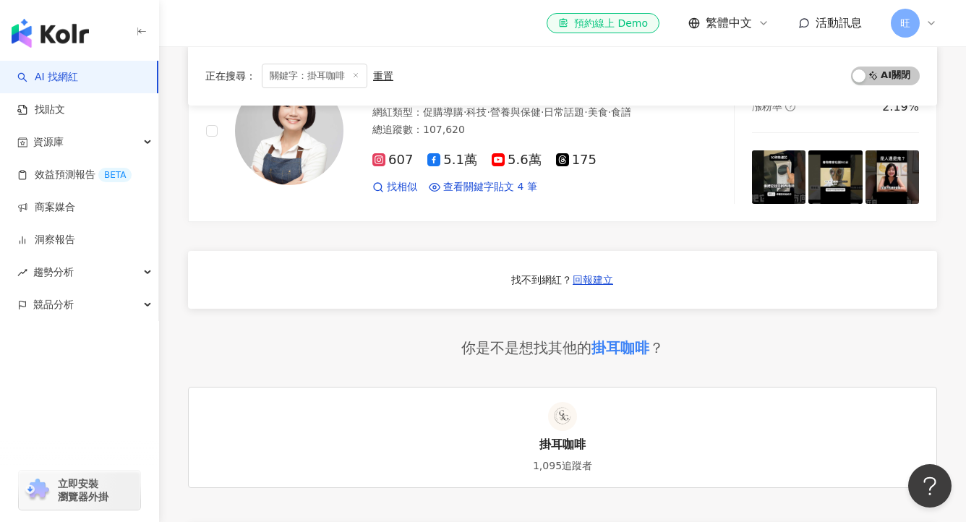
scroll to position [813, 0]
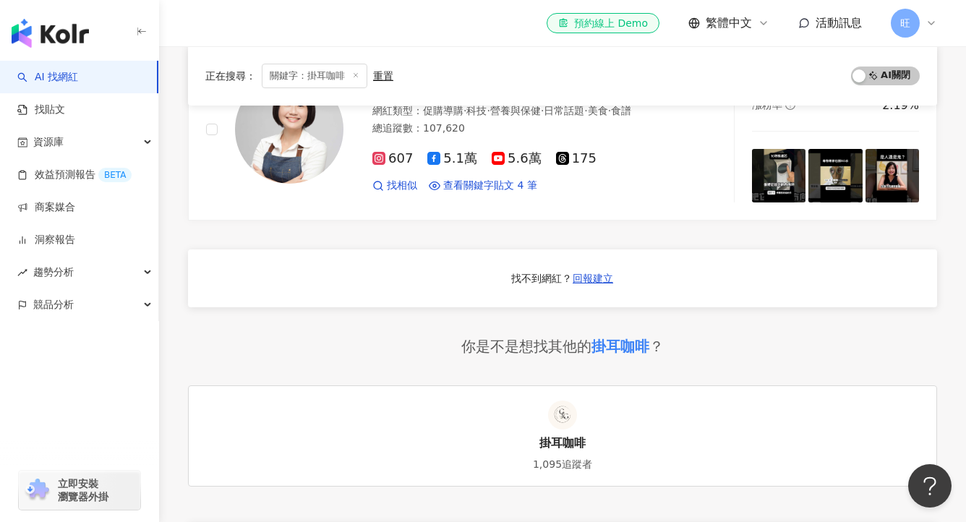
click at [562, 462] on div "1,095追蹤者" at bounding box center [562, 465] width 59 height 14
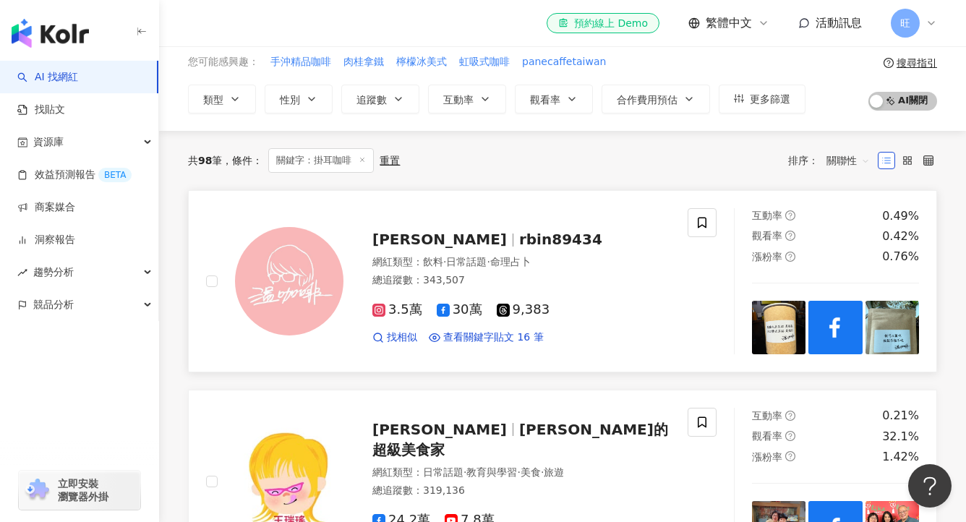
scroll to position [0, 0]
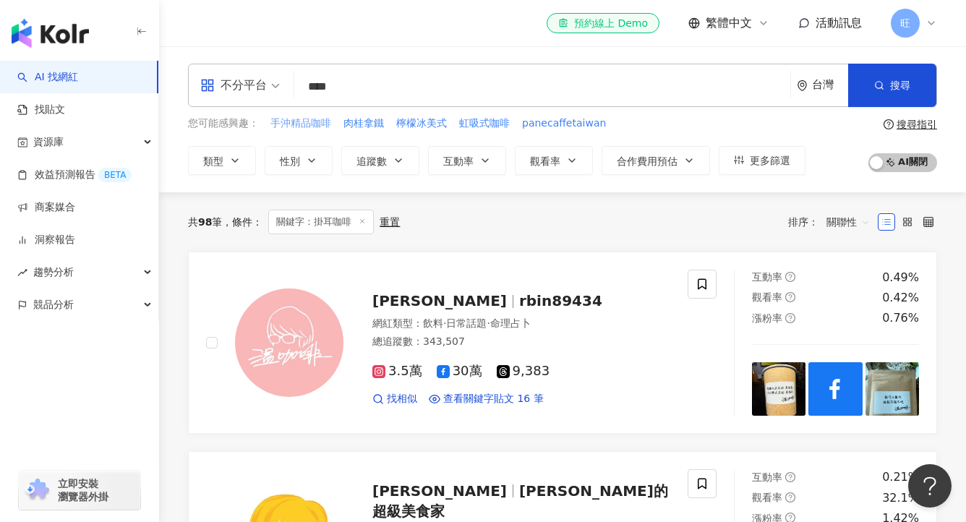
click at [300, 122] on span "手沖精品咖啡" at bounding box center [300, 123] width 61 height 14
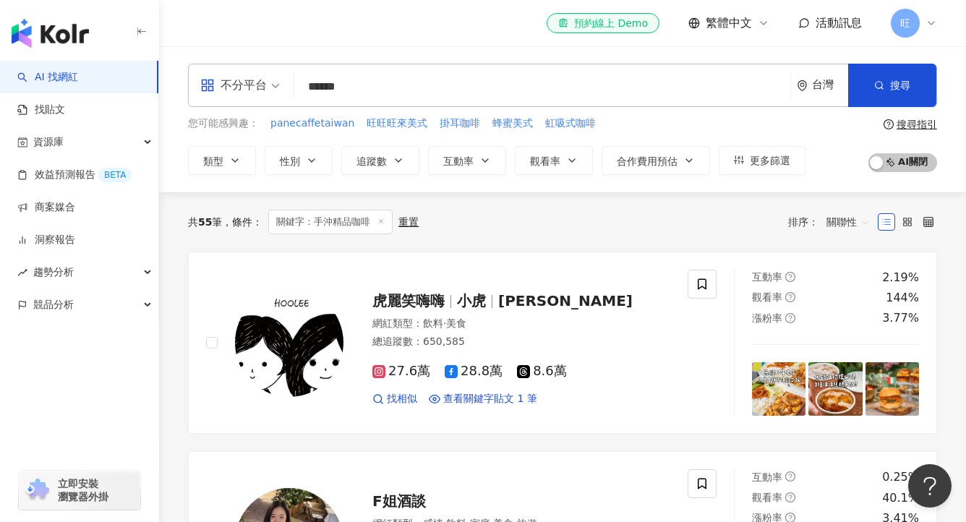
click at [416, 80] on input "******" at bounding box center [542, 86] width 484 height 27
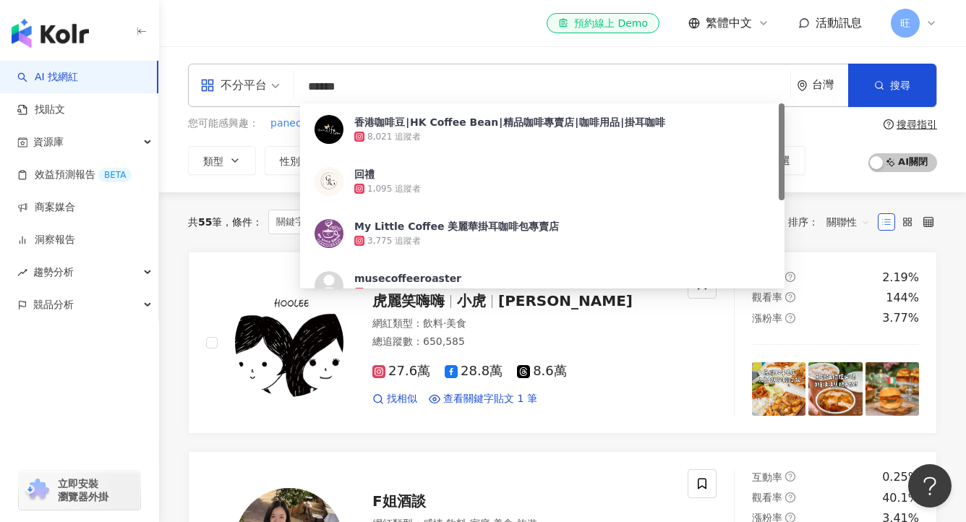
click at [416, 80] on input "******" at bounding box center [542, 86] width 484 height 27
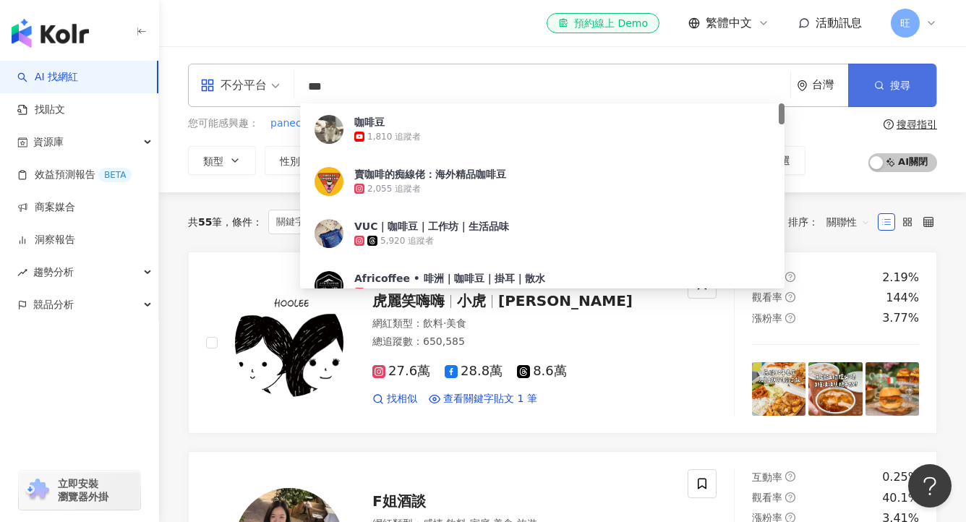
type input "***"
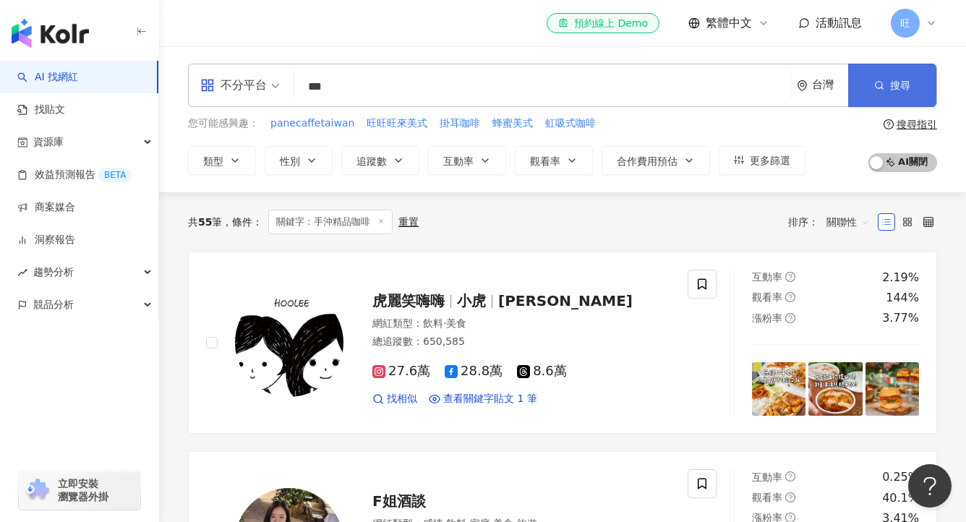
click at [890, 87] on span "搜尋" at bounding box center [900, 86] width 20 height 12
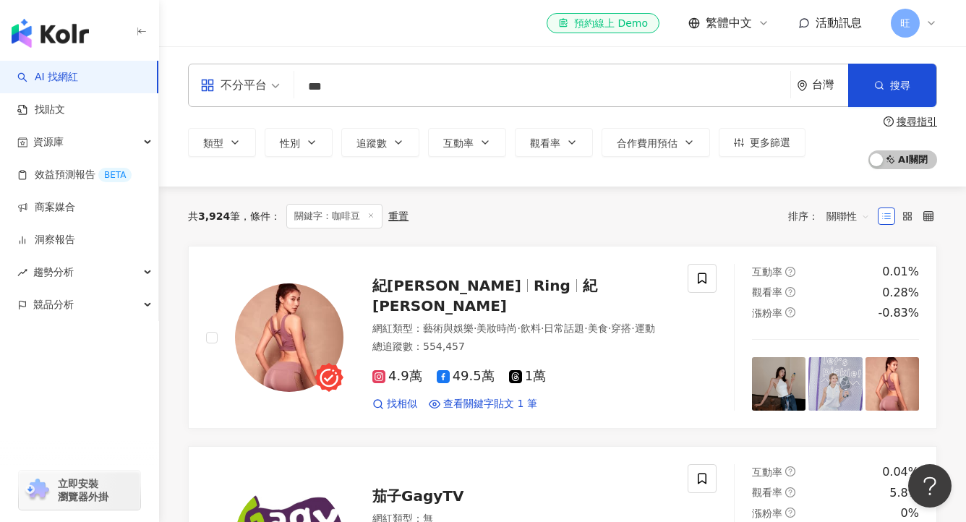
click at [860, 219] on span "關聯性" at bounding box center [847, 216] width 43 height 23
click at [701, 207] on div "共 3,924 筆 條件 ： 關鍵字：咖啡豆 重置 排序： 關聯性" at bounding box center [562, 216] width 749 height 25
click at [652, 150] on button "合作費用預估" at bounding box center [656, 142] width 108 height 29
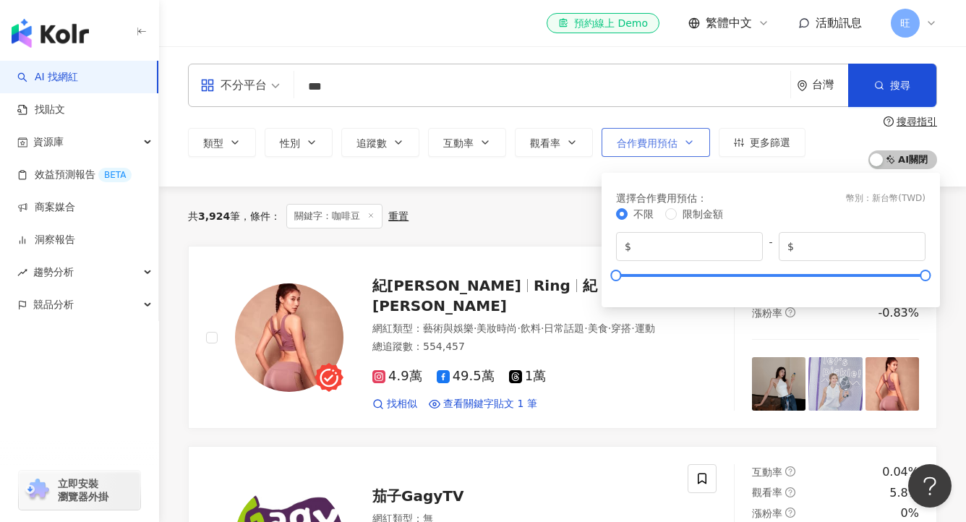
click at [652, 150] on button "合作費用預估" at bounding box center [656, 142] width 108 height 29
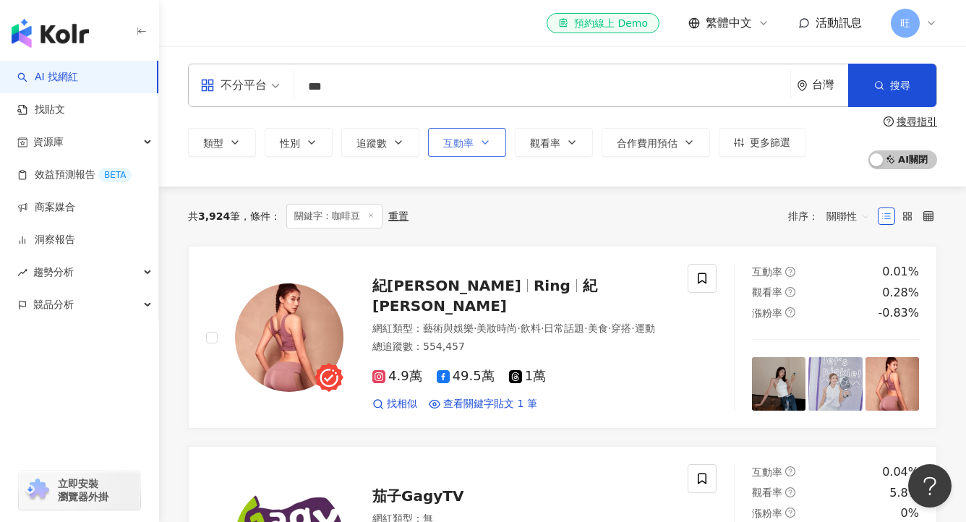
click at [460, 134] on button "互動率" at bounding box center [467, 142] width 78 height 29
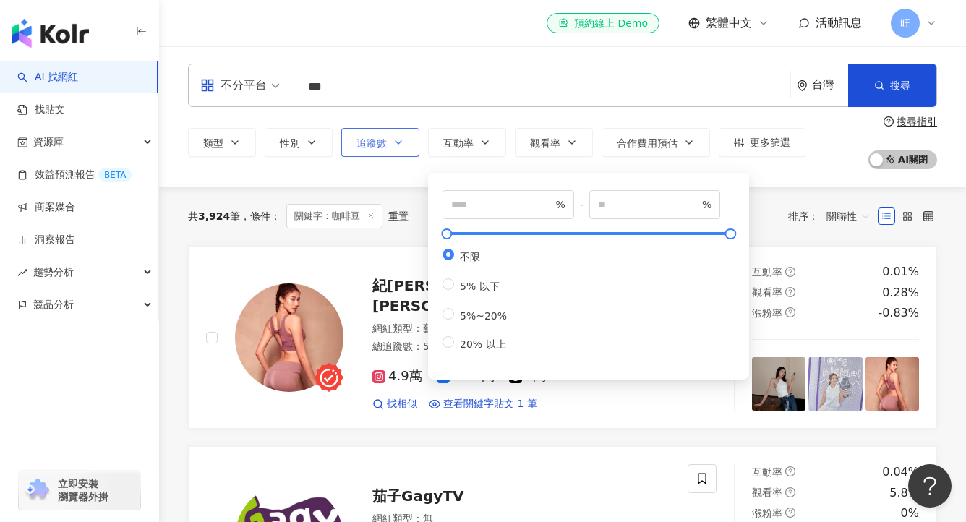
click at [398, 137] on icon "button" at bounding box center [399, 143] width 12 height 12
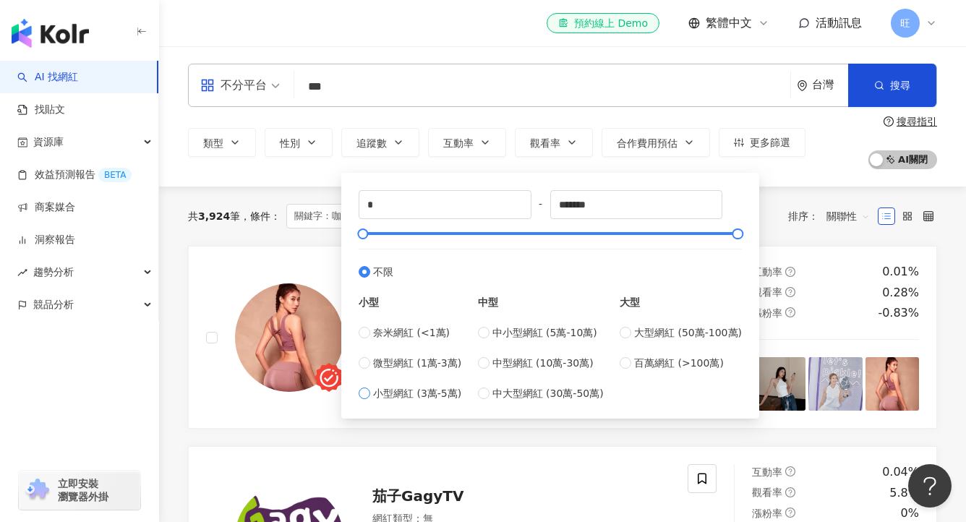
click at [439, 393] on span "小型網紅 (3萬-5萬)" at bounding box center [417, 393] width 88 height 16
type input "*****"
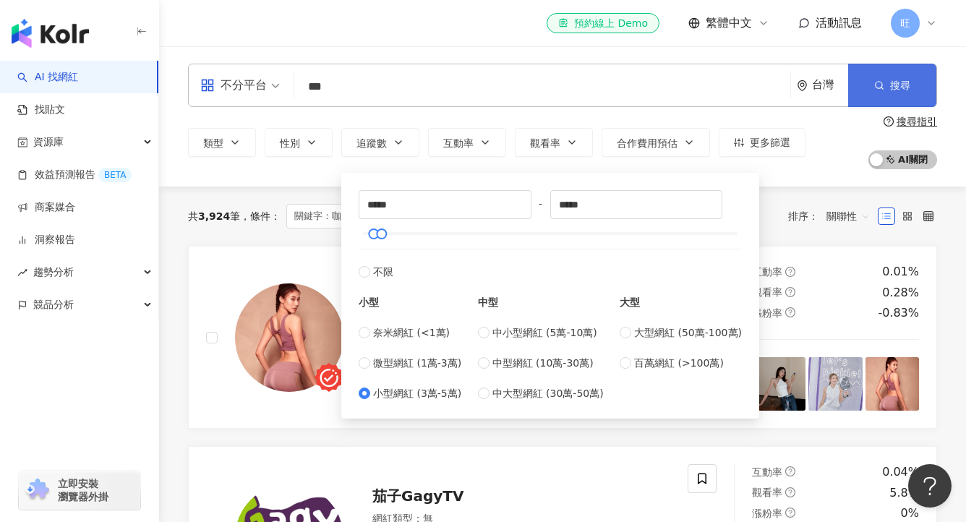
click at [893, 84] on span "搜尋" at bounding box center [900, 86] width 20 height 12
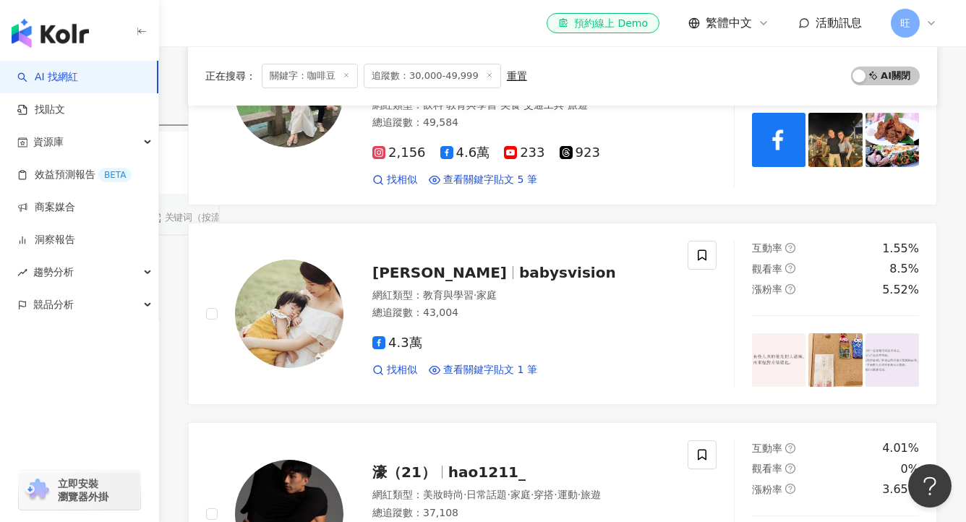
scroll to position [473, 0]
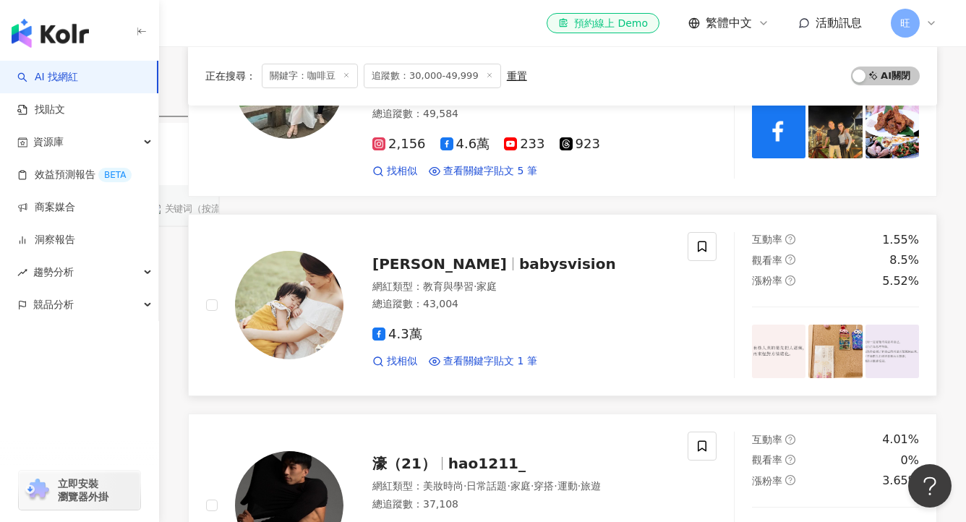
click at [519, 255] on span "babysvision" at bounding box center [567, 263] width 97 height 17
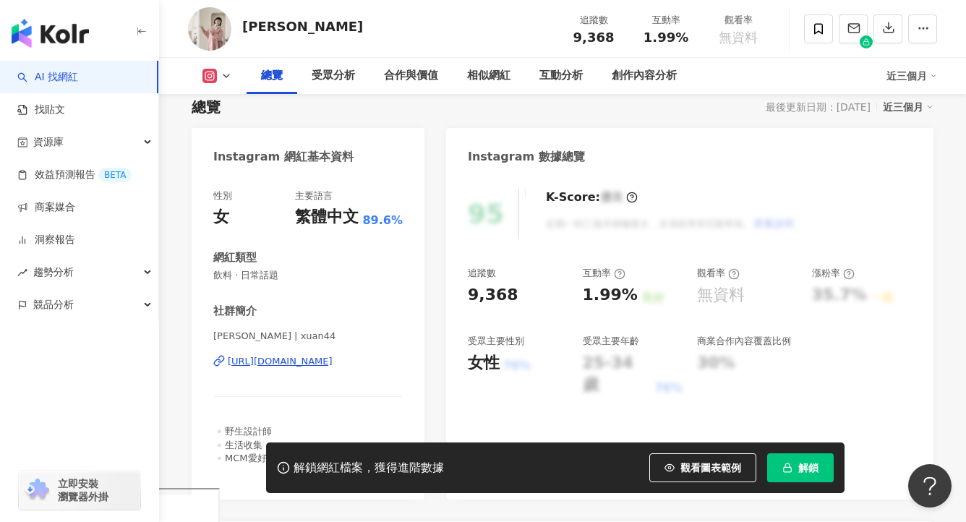
scroll to position [102, 0]
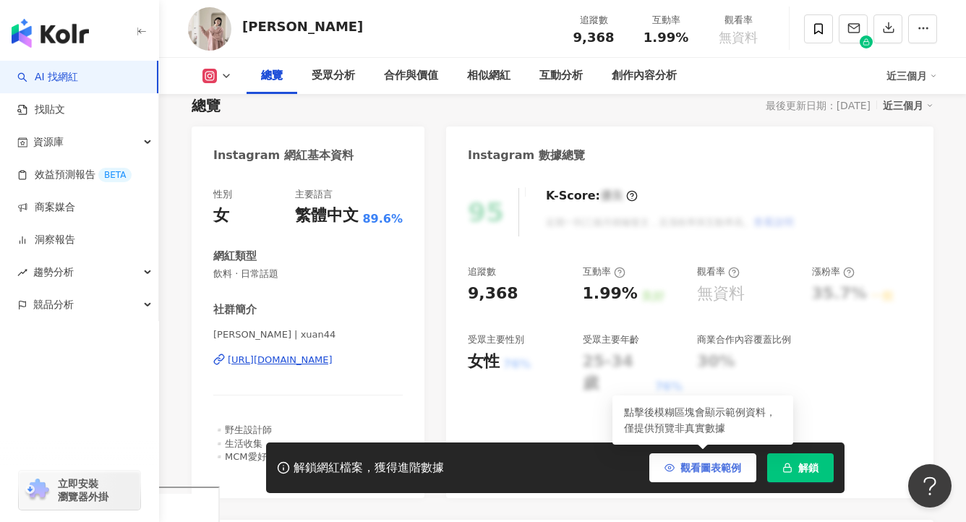
click at [690, 462] on span "觀看圖表範例" at bounding box center [710, 468] width 61 height 12
